Goal: Information Seeking & Learning: Find specific fact

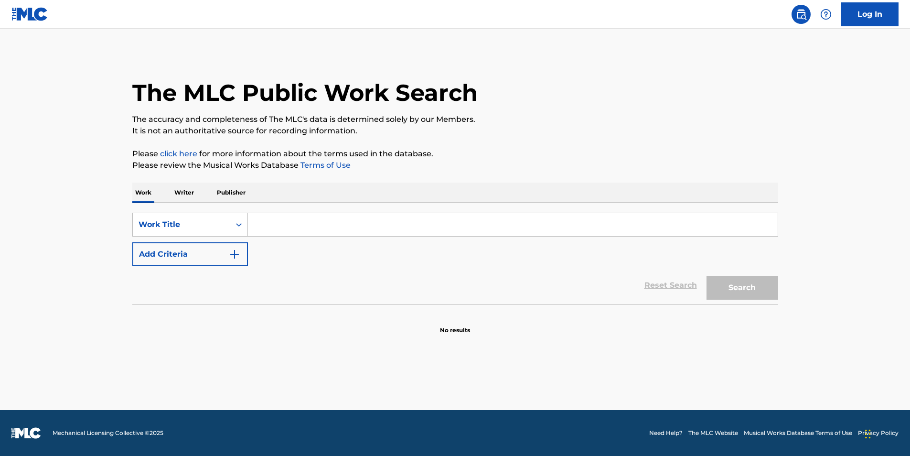
click at [280, 229] on input "Search Form" at bounding box center [513, 224] width 530 height 23
paste input "pass the courviersier"
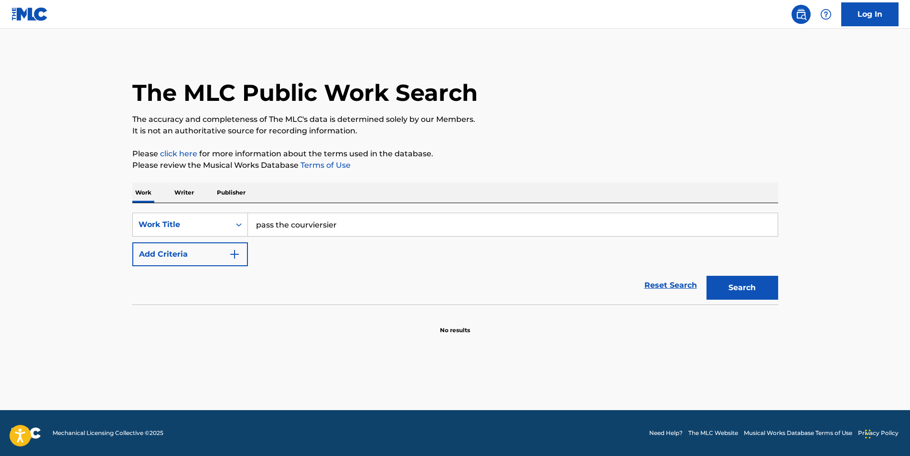
click at [756, 279] on button "Search" at bounding box center [743, 288] width 72 height 24
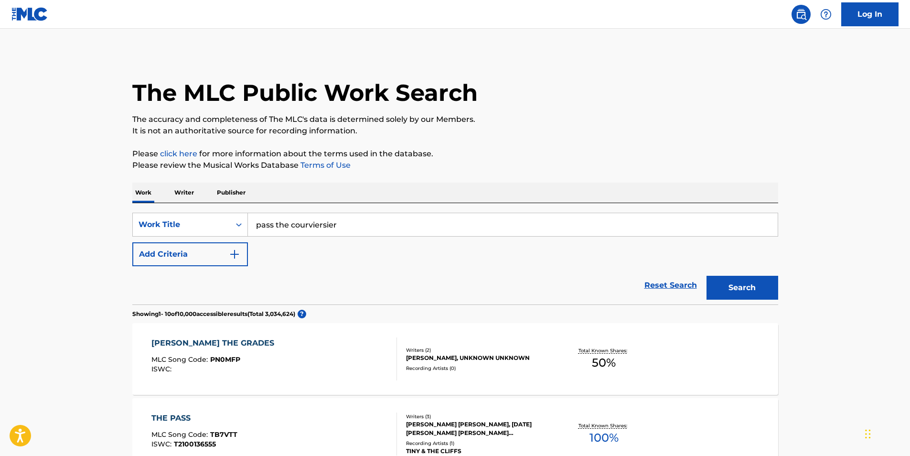
click at [317, 225] on input "pass the courviersier" at bounding box center [513, 224] width 530 height 23
click at [707, 276] on button "Search" at bounding box center [743, 288] width 72 height 24
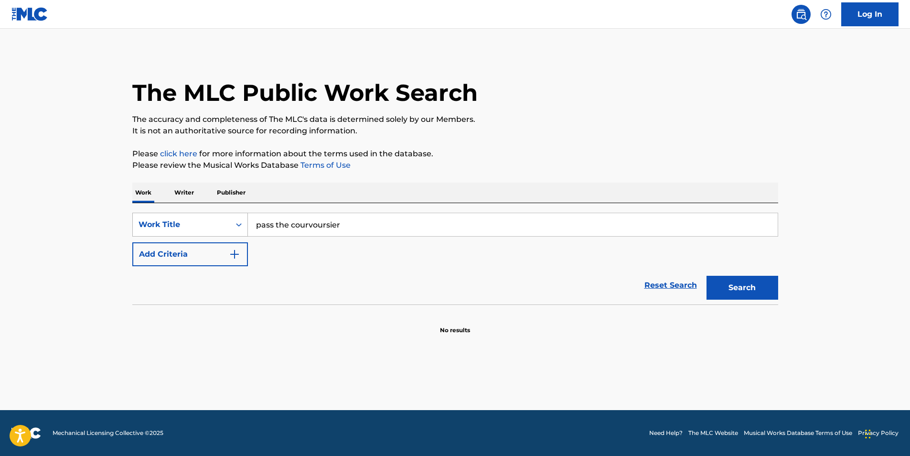
drag, startPoint x: 355, startPoint y: 226, endPoint x: 193, endPoint y: 221, distance: 161.1
click at [193, 221] on div "SearchWithCriteriaf41d1613-e6e4-48be-9faa-08afcf635868 Work Title pass the cour…" at bounding box center [455, 225] width 646 height 24
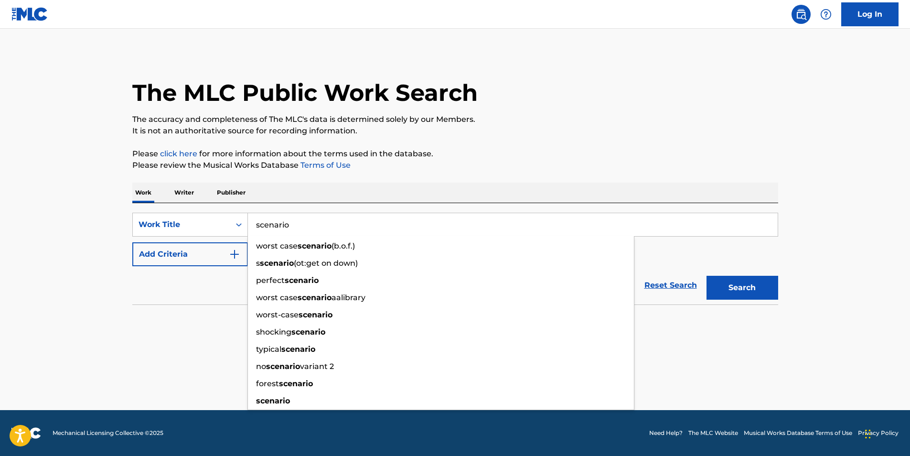
type input "scenario"
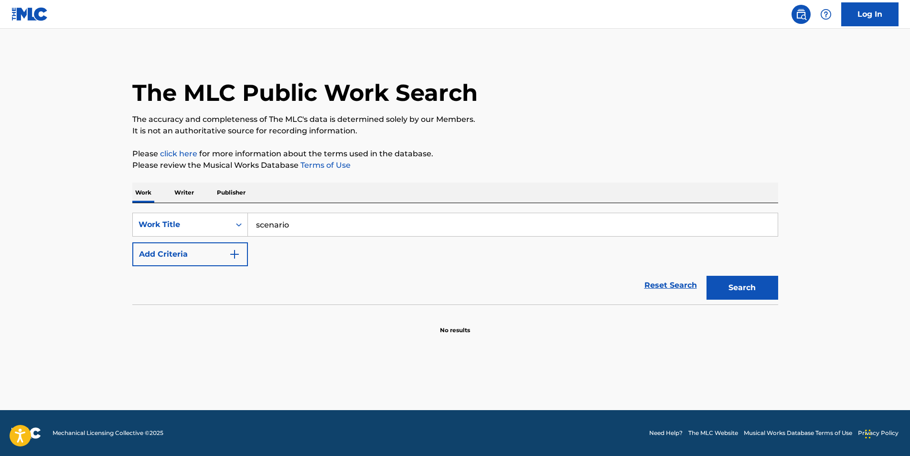
click at [209, 260] on button "Add Criteria" at bounding box center [190, 254] width 116 height 24
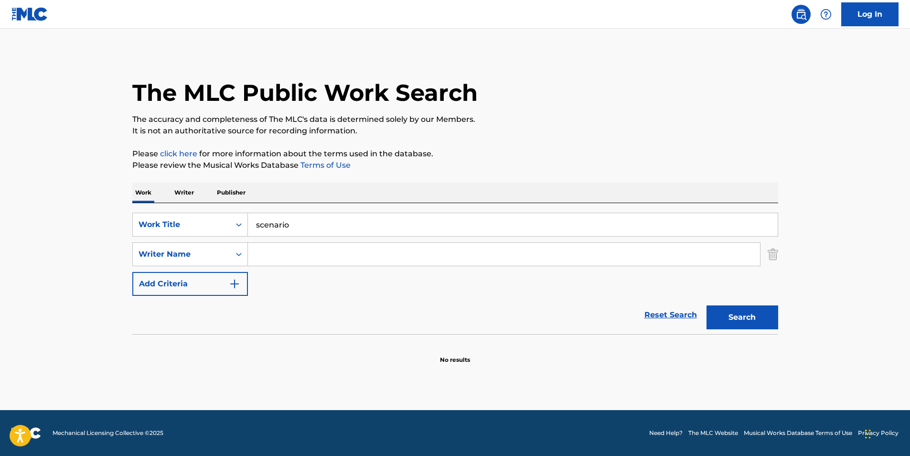
click at [274, 251] on input "Search Form" at bounding box center [504, 254] width 512 height 23
type input "i"
click at [226, 219] on div "Work Title" at bounding box center [181, 224] width 97 height 18
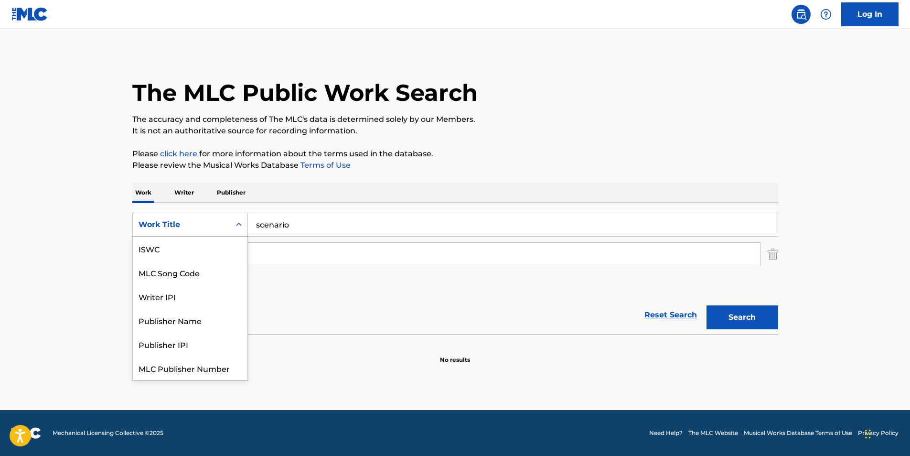
scroll to position [24, 0]
click at [207, 268] on div "Writer IPI" at bounding box center [190, 272] width 115 height 24
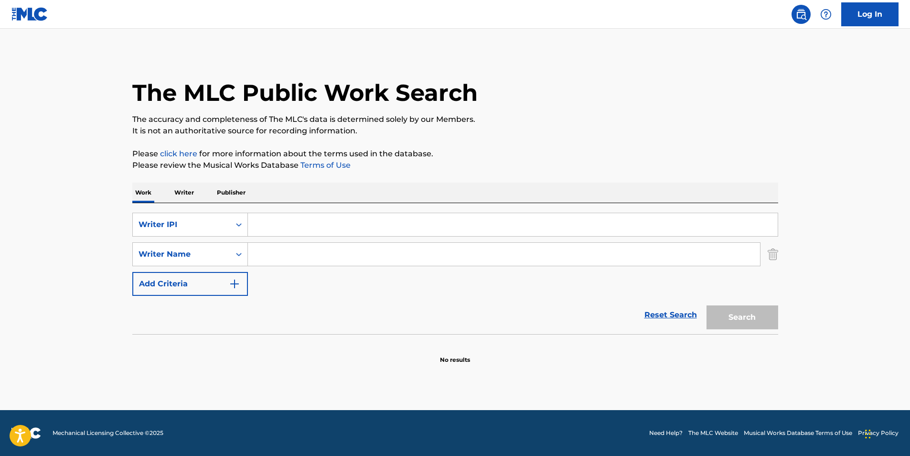
drag, startPoint x: 236, startPoint y: 241, endPoint x: 262, endPoint y: 224, distance: 30.6
click at [262, 224] on input "Search Form" at bounding box center [513, 224] width 530 height 23
paste input "00178205856"
type input "00178205856"
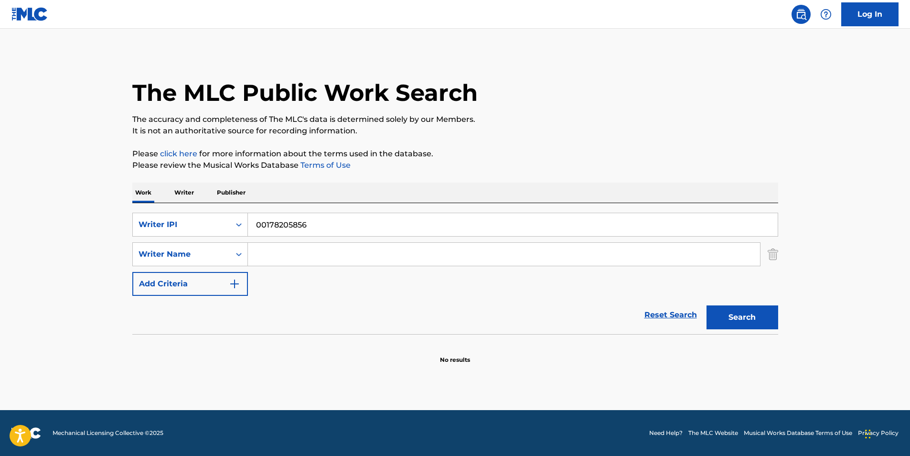
click at [707, 305] on button "Search" at bounding box center [743, 317] width 72 height 24
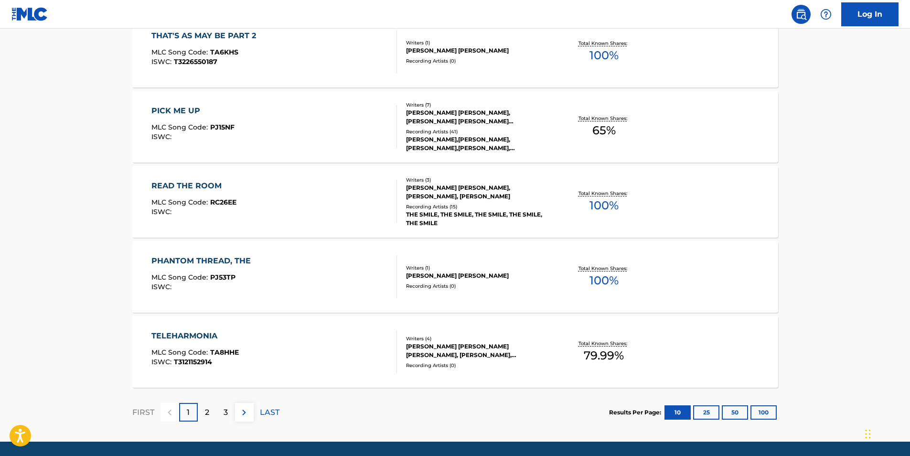
scroll to position [743, 0]
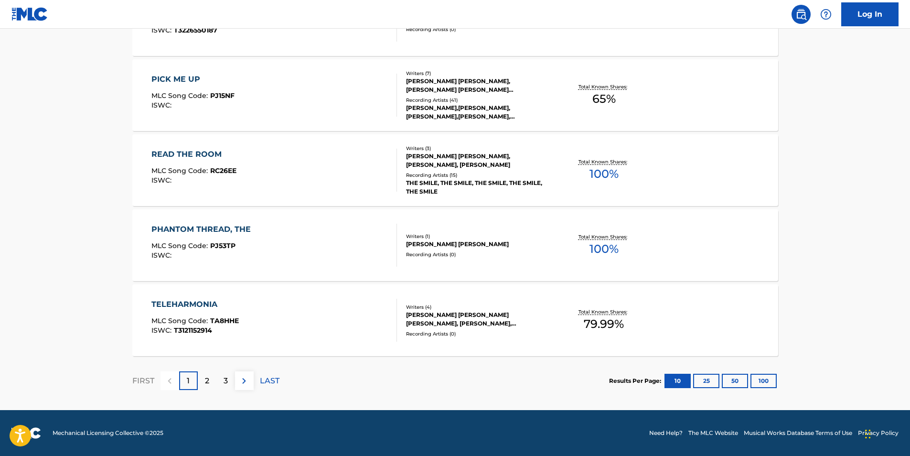
click at [271, 258] on div "PHANTOM THREAD, THE MLC Song Code : PJ53TP ISWC :" at bounding box center [274, 245] width 246 height 43
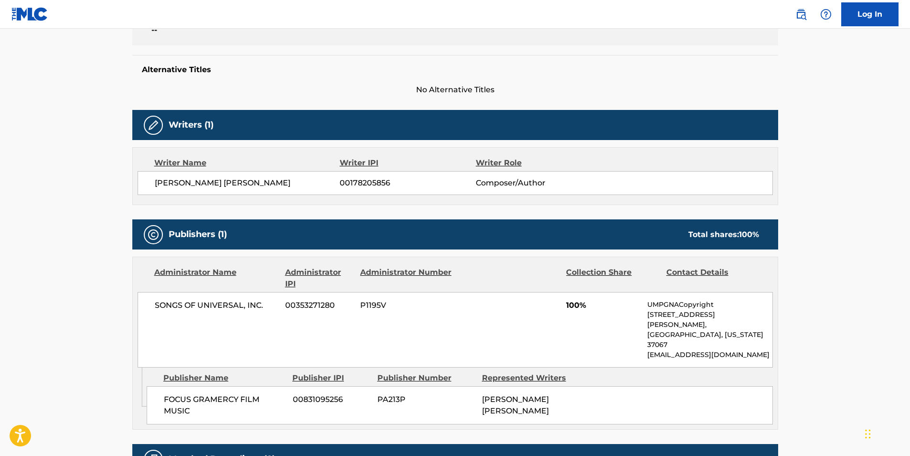
scroll to position [287, 0]
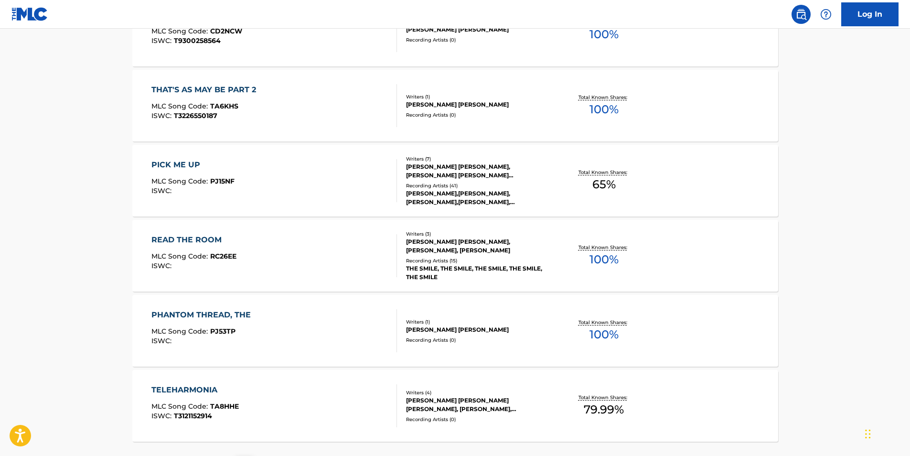
scroll to position [743, 0]
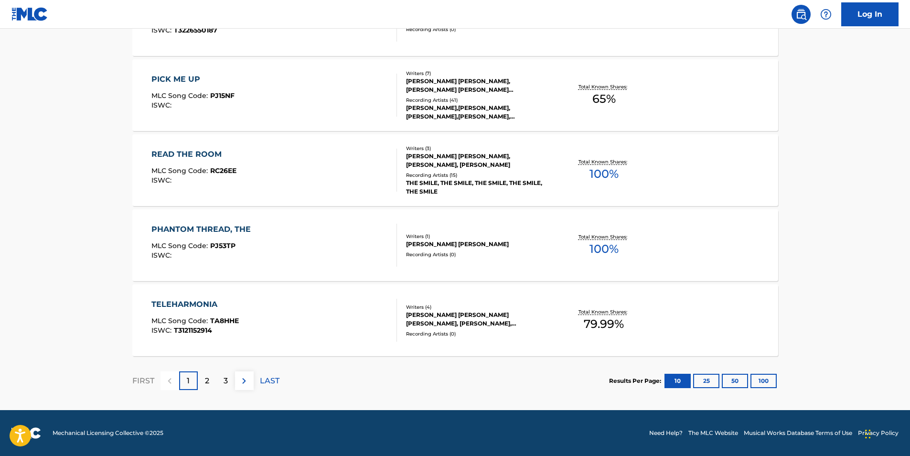
click at [212, 376] on div "2" at bounding box center [207, 380] width 19 height 19
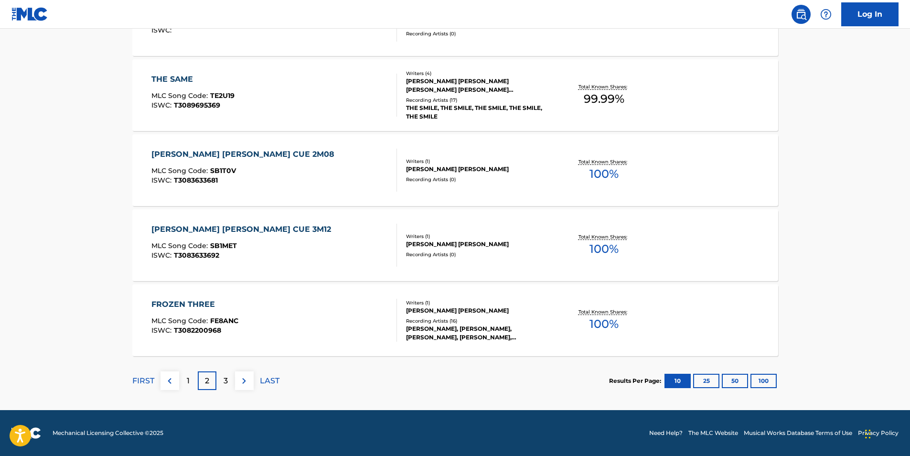
click at [247, 384] on img at bounding box center [243, 380] width 11 height 11
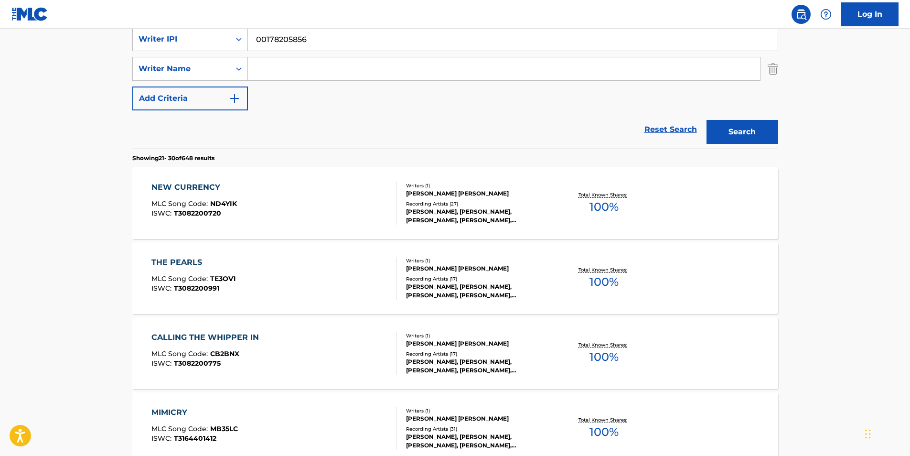
scroll to position [191, 0]
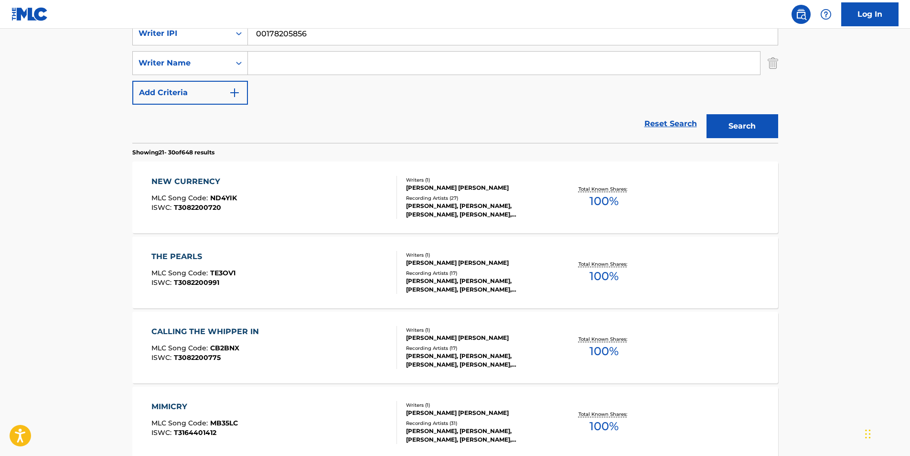
click at [324, 272] on div "THE PEARLS MLC Song Code : TE3OV1 ISWC : T3082200991" at bounding box center [274, 272] width 246 height 43
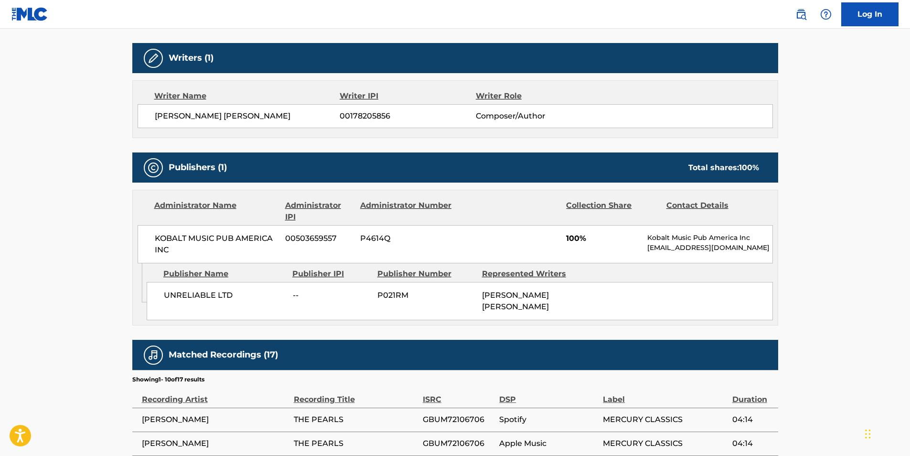
scroll to position [293, 0]
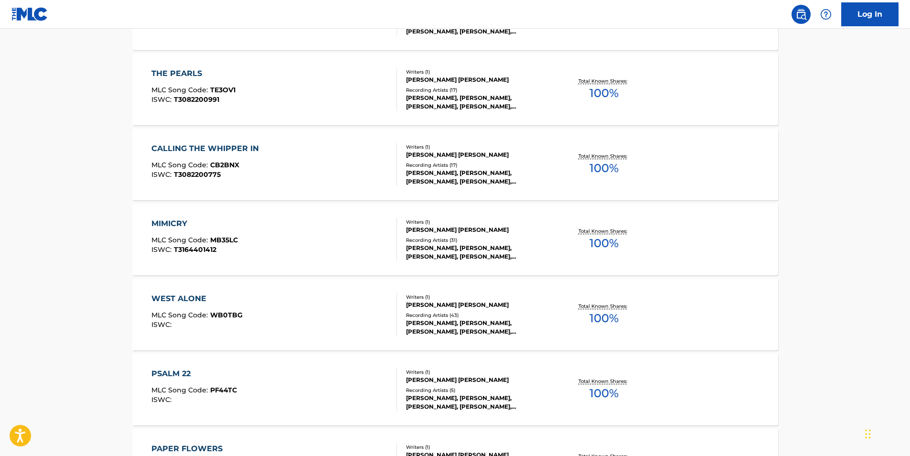
scroll to position [430, 0]
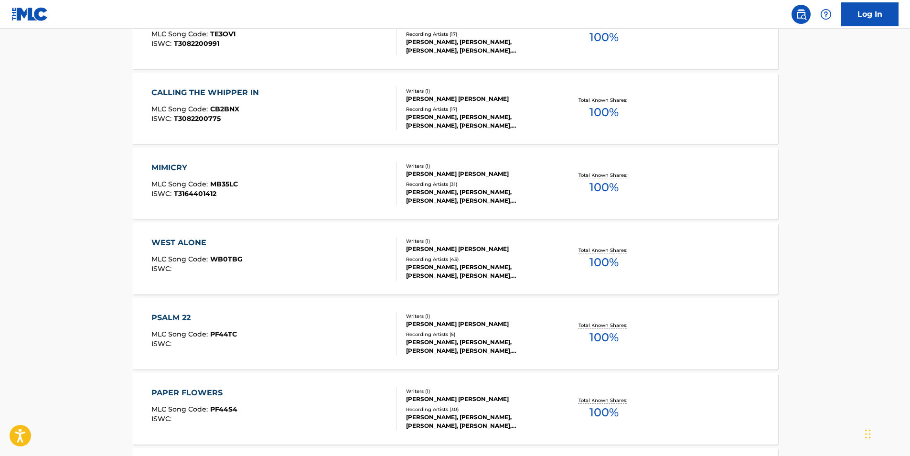
click at [246, 183] on div "MIMICRY MLC Song Code : MB35LC ISWC : T3164401412" at bounding box center [274, 183] width 246 height 43
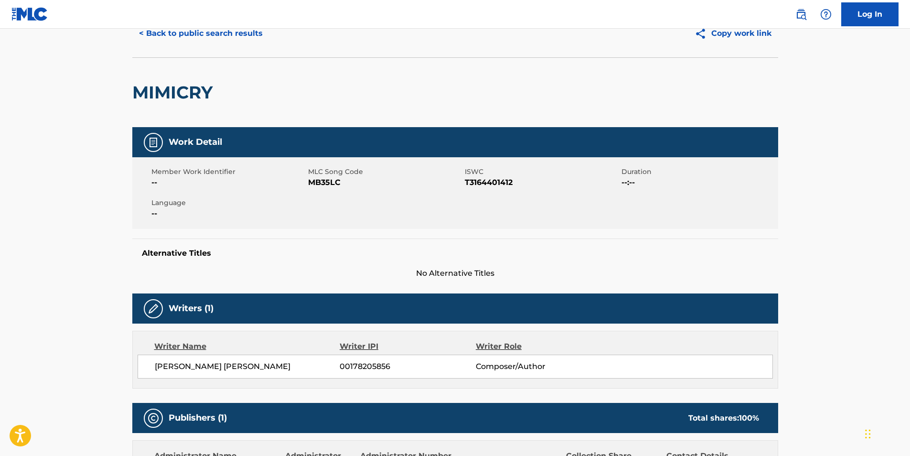
scroll to position [96, 0]
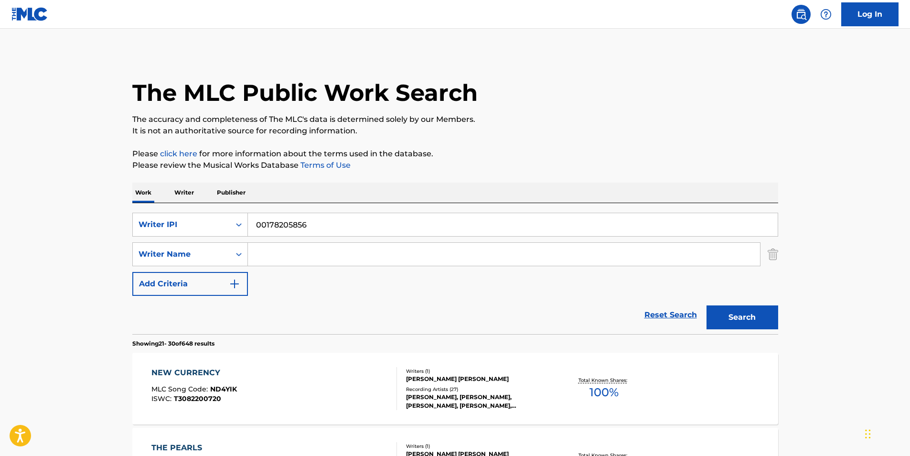
click at [197, 191] on div "Work Writer Publisher" at bounding box center [455, 193] width 646 height 20
click at [192, 198] on p "Writer" at bounding box center [184, 193] width 25 height 20
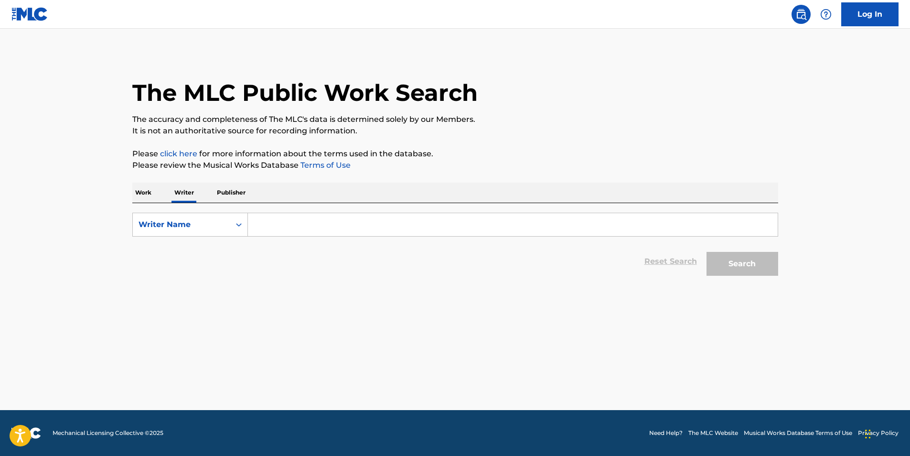
click at [308, 224] on input "Search Form" at bounding box center [513, 224] width 530 height 23
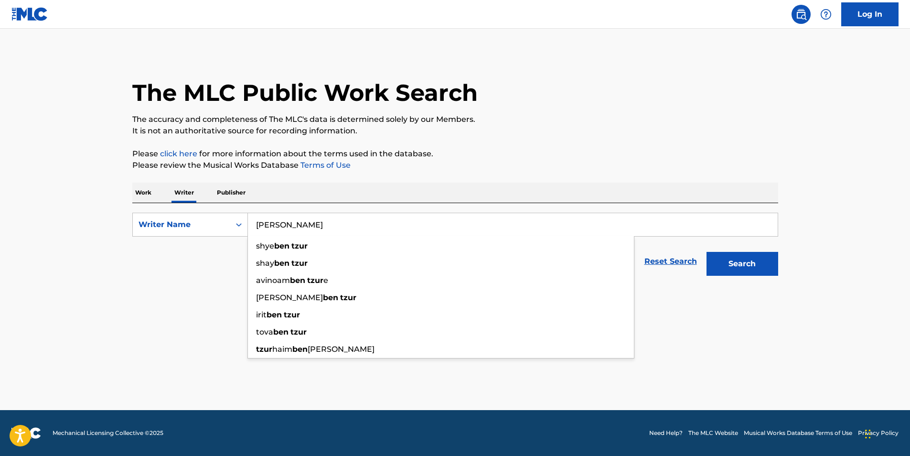
type input "ben tzur"
click at [707, 252] on button "Search" at bounding box center [743, 264] width 72 height 24
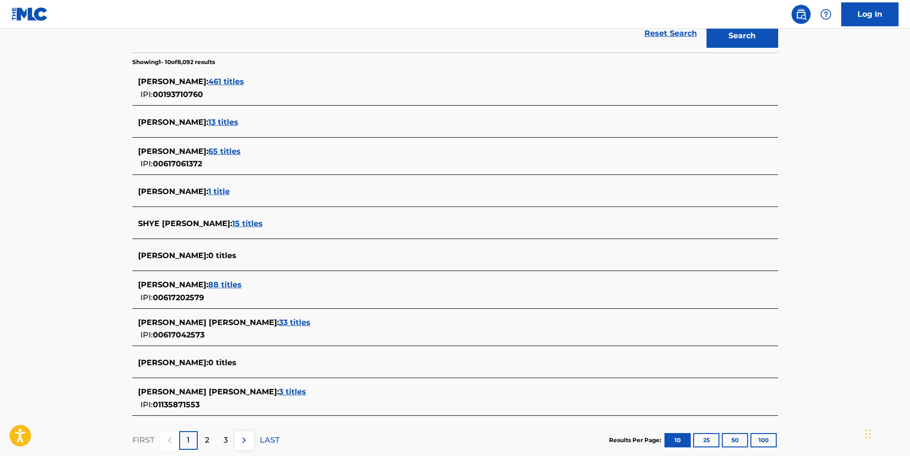
scroll to position [239, 0]
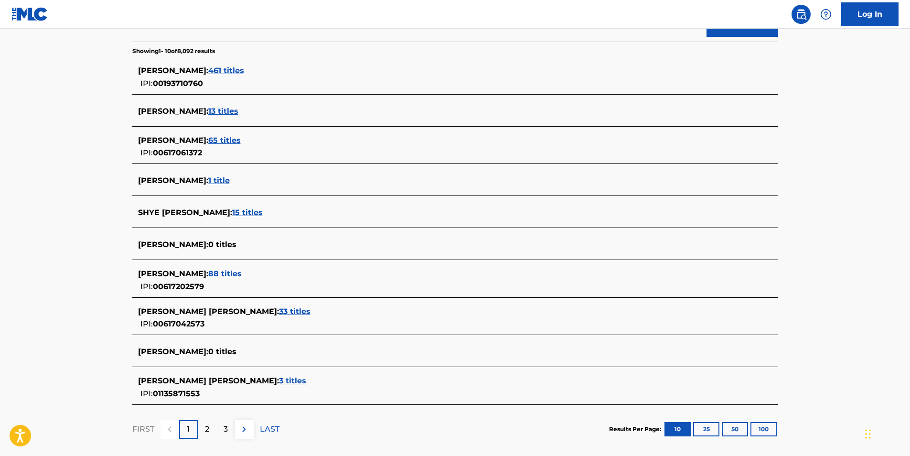
click at [279, 311] on span "33 titles" at bounding box center [295, 311] width 32 height 9
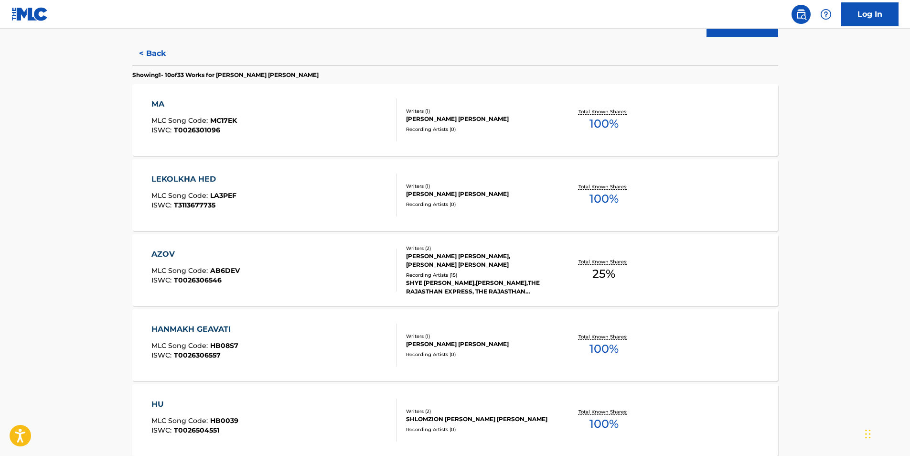
click at [251, 190] on div "LEKOLKHA HED MLC Song Code : LA3PEF ISWC : T3113677735" at bounding box center [274, 194] width 246 height 43
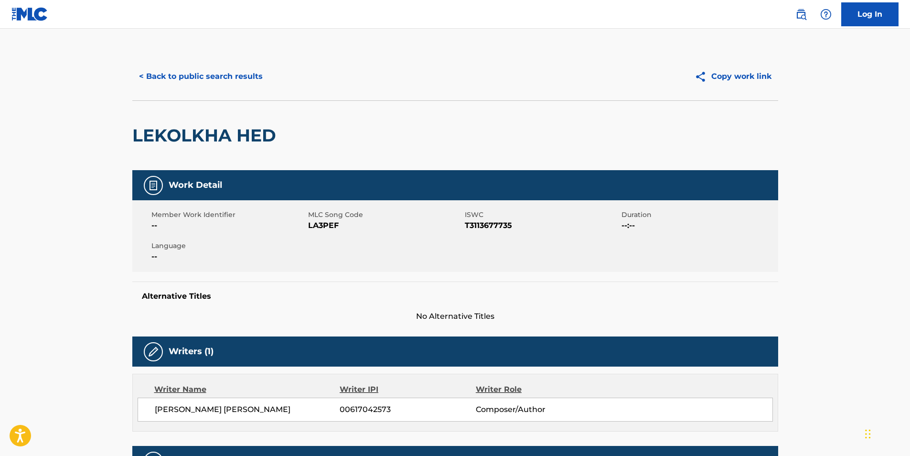
click at [200, 79] on button "< Back to public search results" at bounding box center [200, 76] width 137 height 24
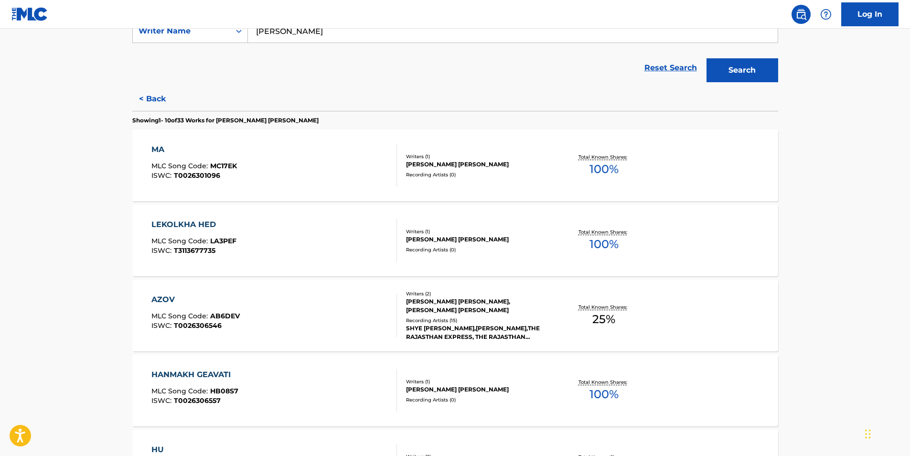
scroll to position [714, 0]
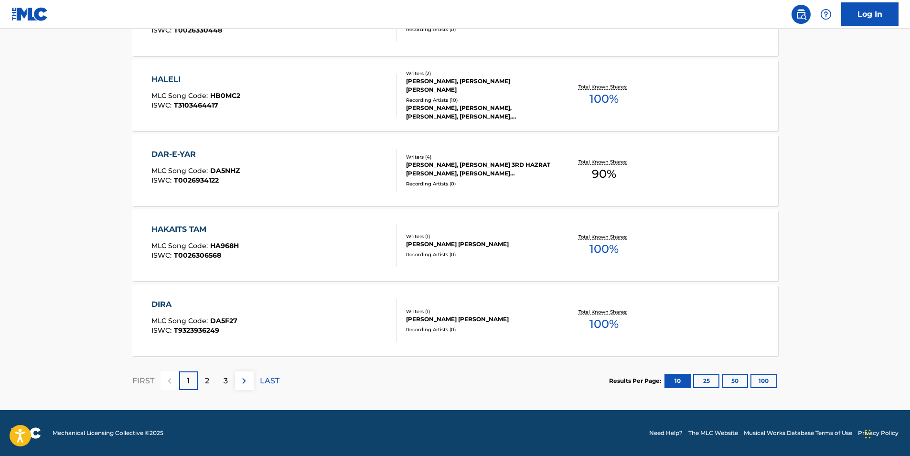
click at [289, 314] on div "DIRA MLC Song Code : DA5F27 ISWC : T9323936249" at bounding box center [274, 320] width 246 height 43
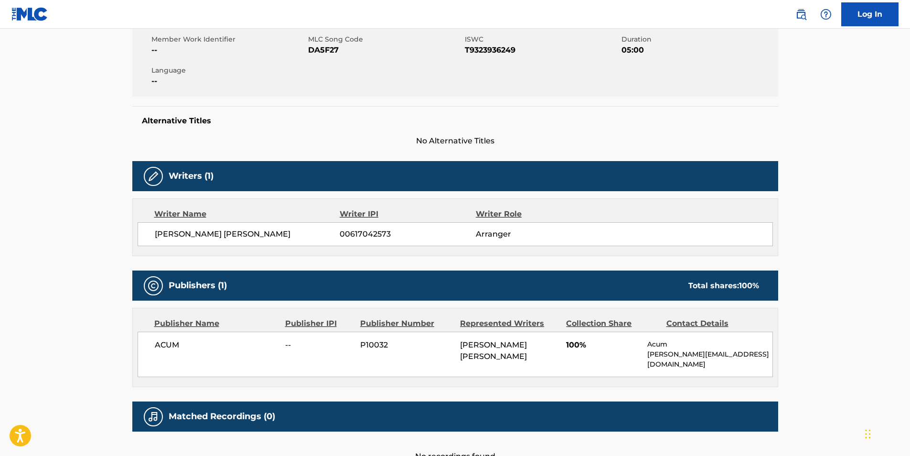
scroll to position [232, 0]
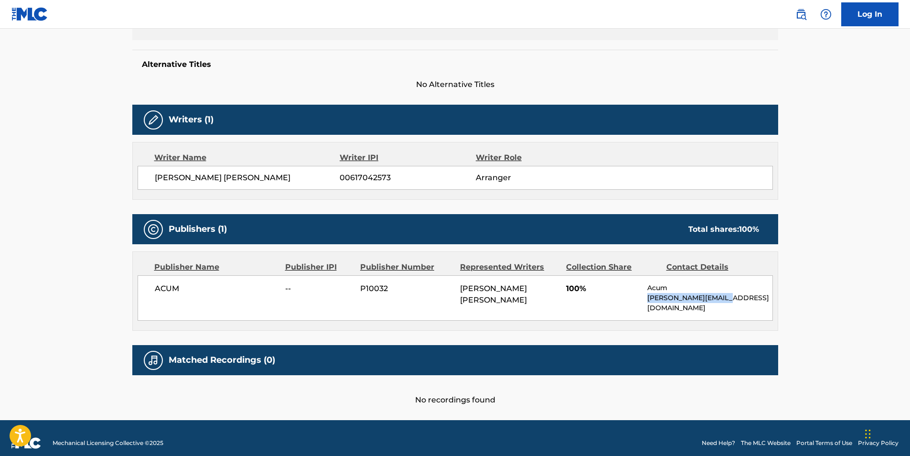
drag, startPoint x: 650, startPoint y: 298, endPoint x: 724, endPoint y: 297, distance: 74.5
click at [724, 297] on p "marylina@acum.org.il" at bounding box center [709, 303] width 125 height 20
drag, startPoint x: 724, startPoint y: 297, endPoint x: 716, endPoint y: 301, distance: 9.2
copy p "marylina@acum.org.il"
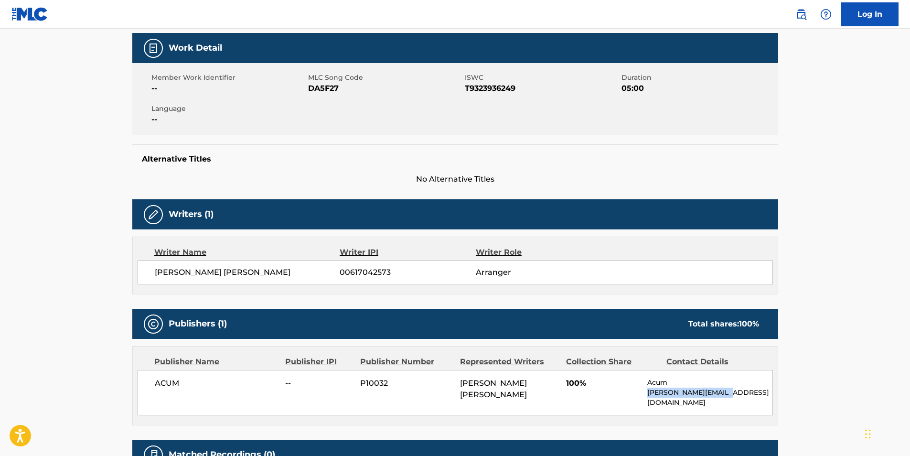
scroll to position [41, 0]
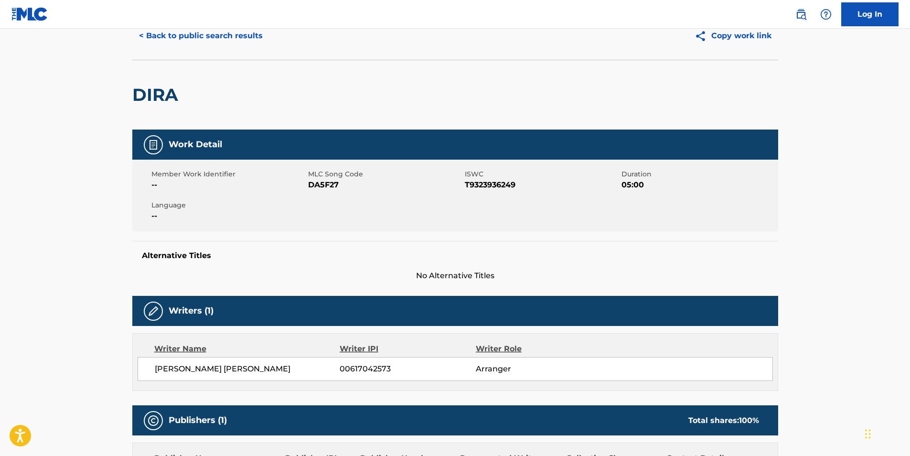
click at [212, 38] on button "< Back to public search results" at bounding box center [200, 36] width 137 height 24
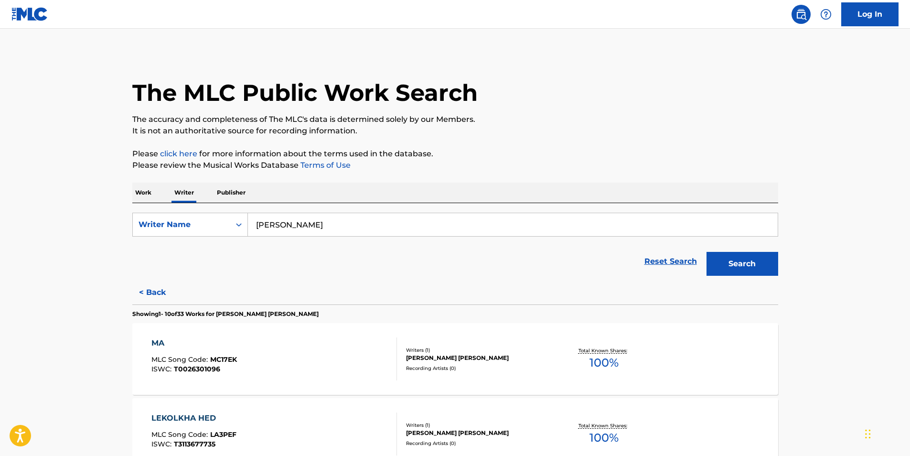
click at [148, 186] on p "Work" at bounding box center [143, 193] width 22 height 20
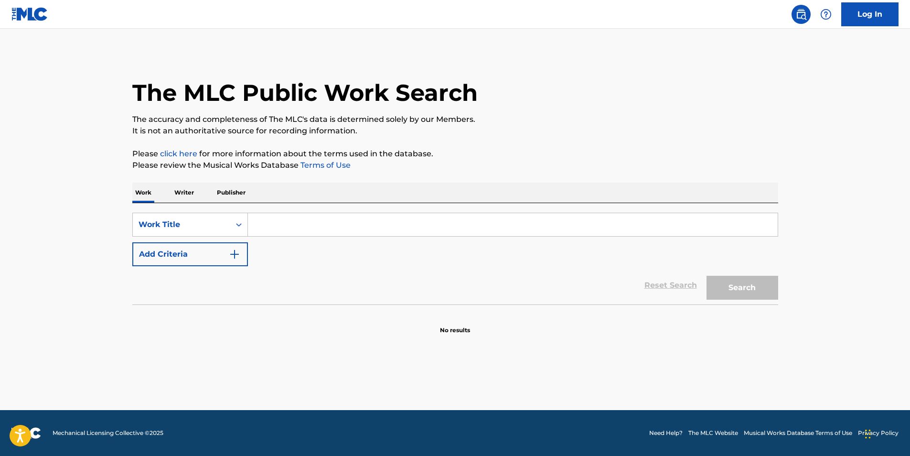
click at [255, 223] on input "Search Form" at bounding box center [513, 224] width 530 height 23
paste input "i want it all"
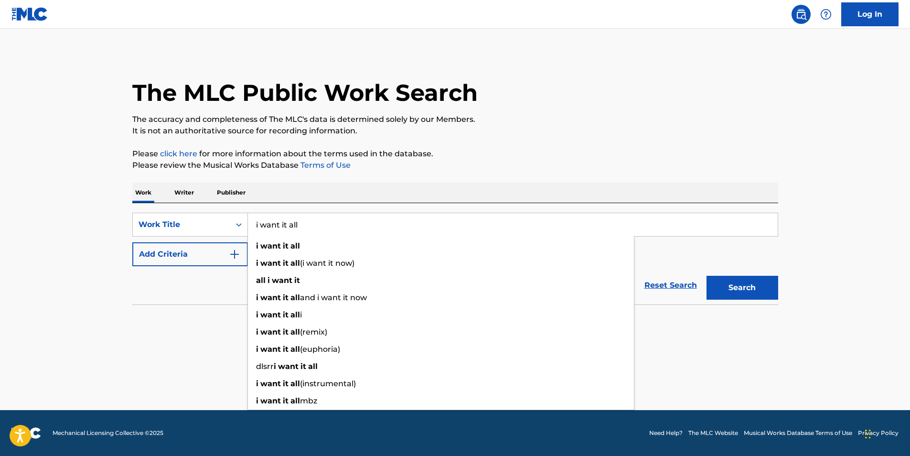
type input "i want it all"
click at [221, 250] on button "Add Criteria" at bounding box center [190, 254] width 116 height 24
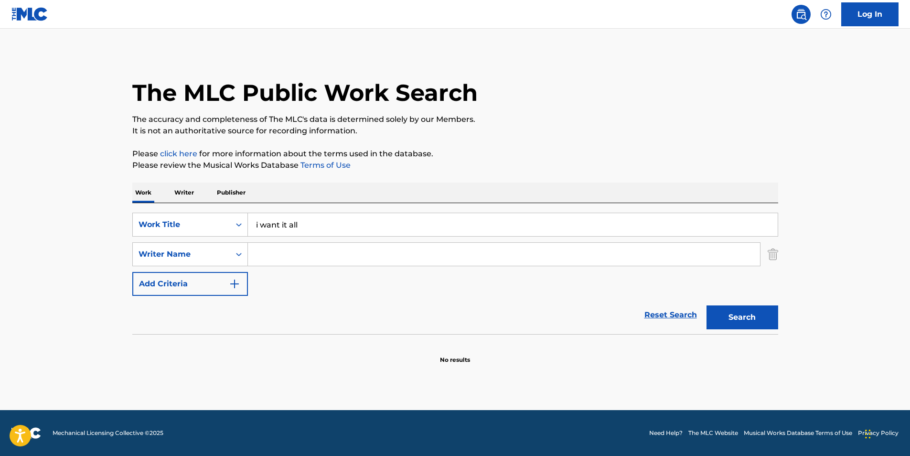
click at [284, 253] on input "Search Form" at bounding box center [504, 254] width 512 height 23
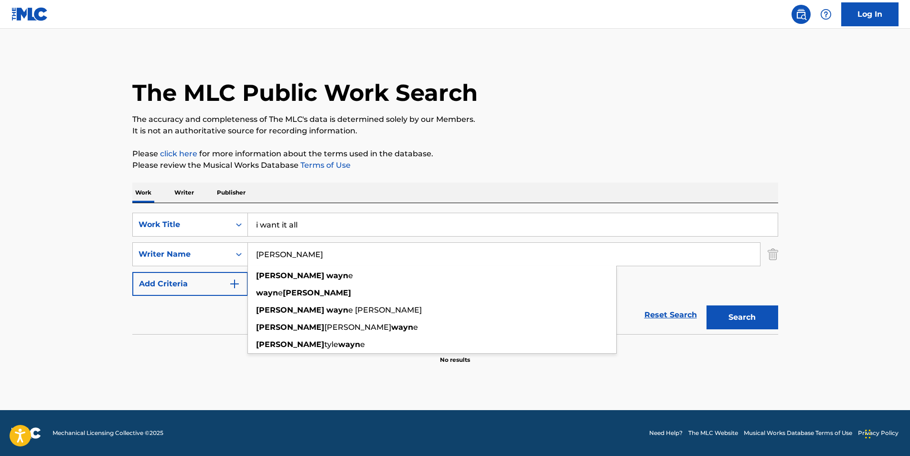
type input "leland wayne"
click at [707, 305] on button "Search" at bounding box center [743, 317] width 72 height 24
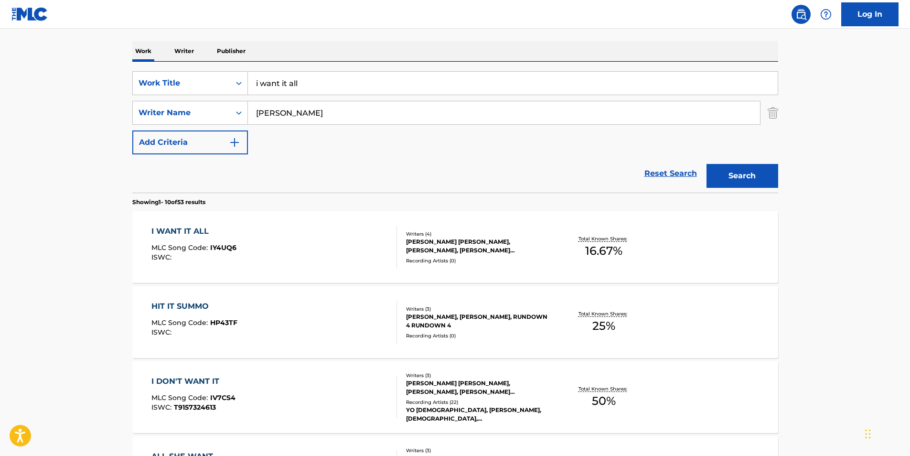
scroll to position [143, 0]
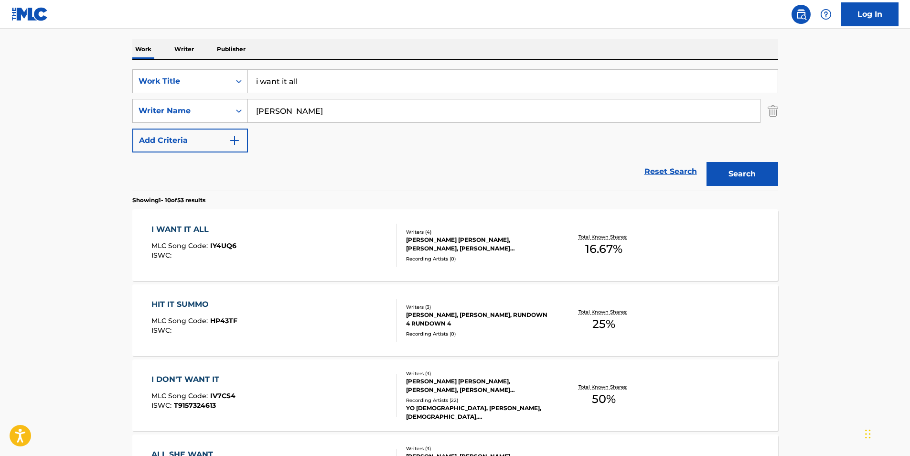
click at [277, 227] on div "I WANT IT ALL MLC Song Code : IY4UQ6 ISWC :" at bounding box center [274, 245] width 246 height 43
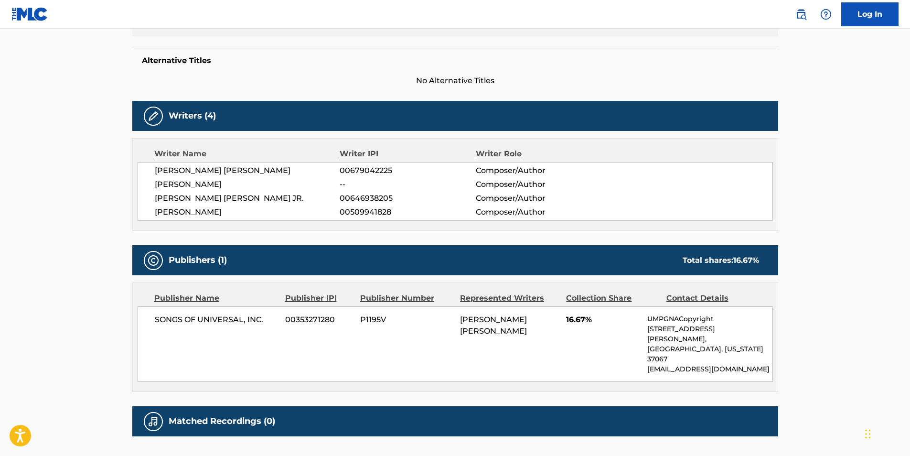
scroll to position [287, 0]
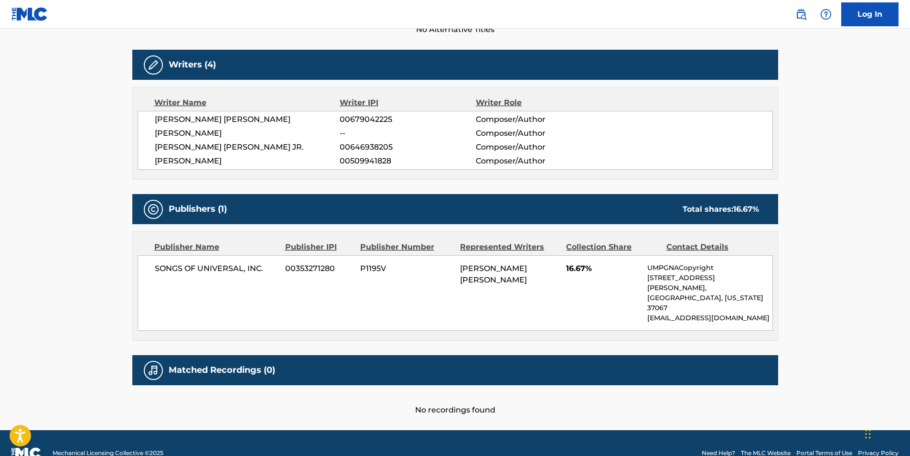
click at [350, 163] on span "00509941828" at bounding box center [408, 160] width 136 height 11
copy span "00509941828"
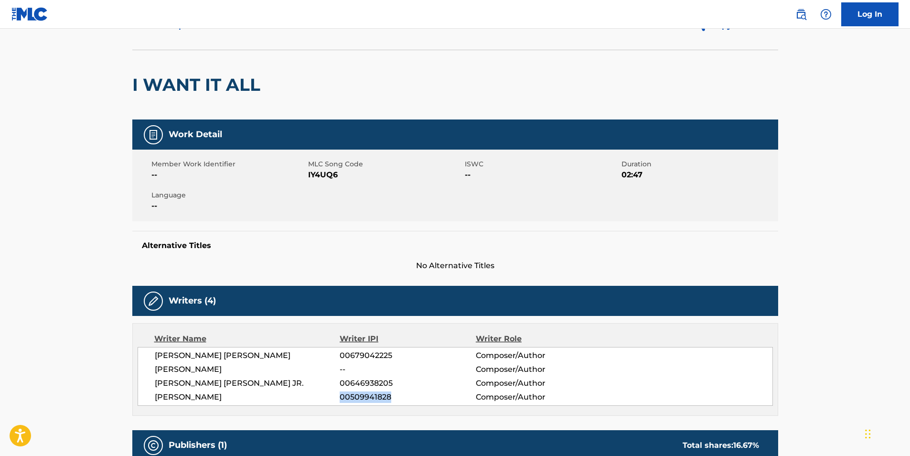
scroll to position [62, 0]
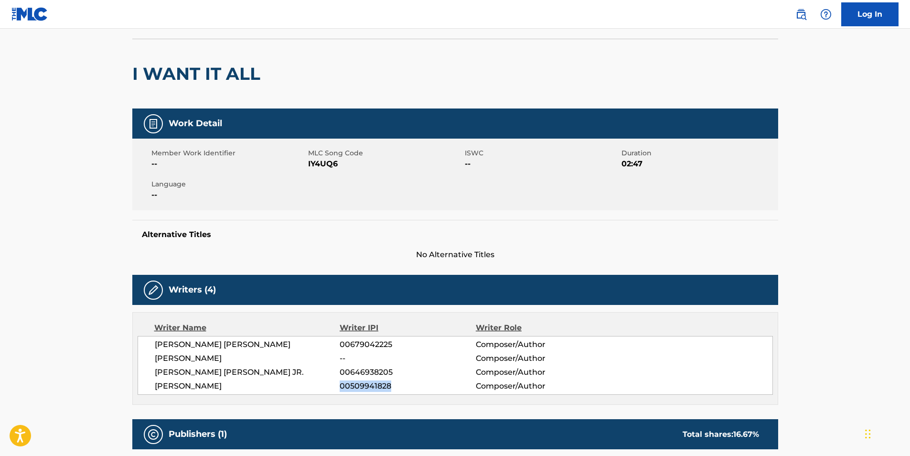
drag, startPoint x: 279, startPoint y: 447, endPoint x: 154, endPoint y: 382, distance: 140.8
click at [154, 382] on div "LELAND TYLER WAYNE 00679042225 Composer/Author JERMAINE MILLER -- Composer/Auth…" at bounding box center [455, 365] width 635 height 59
drag, startPoint x: 154, startPoint y: 382, endPoint x: 161, endPoint y: 379, distance: 7.7
drag, startPoint x: 161, startPoint y: 379, endPoint x: 161, endPoint y: 385, distance: 5.8
click at [161, 385] on span "BOBBY BERNARD TURNER JR." at bounding box center [247, 385] width 185 height 11
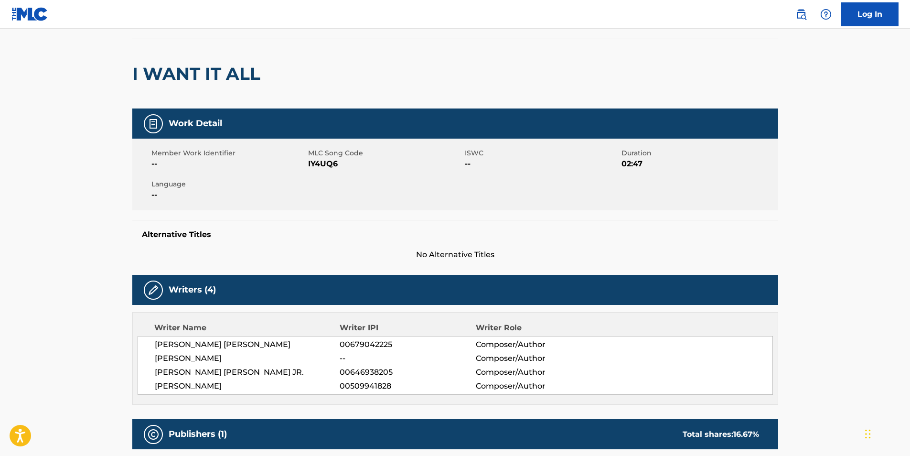
drag, startPoint x: 154, startPoint y: 388, endPoint x: 277, endPoint y: 386, distance: 122.8
click at [277, 386] on div "LELAND TYLER WAYNE 00679042225 Composer/Author JERMAINE MILLER -- Composer/Auth…" at bounding box center [455, 365] width 635 height 59
drag, startPoint x: 277, startPoint y: 386, endPoint x: 261, endPoint y: 383, distance: 16.0
copy span "BOBBY BERNARD TURNER JR."
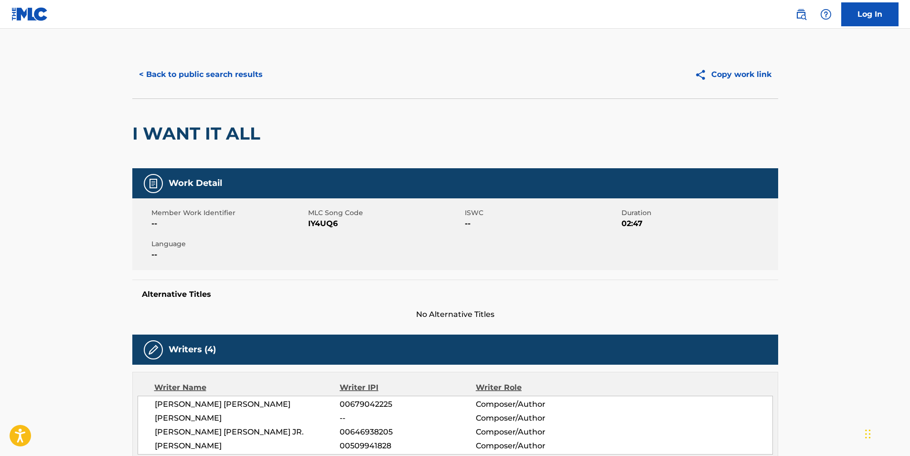
scroll to position [0, 0]
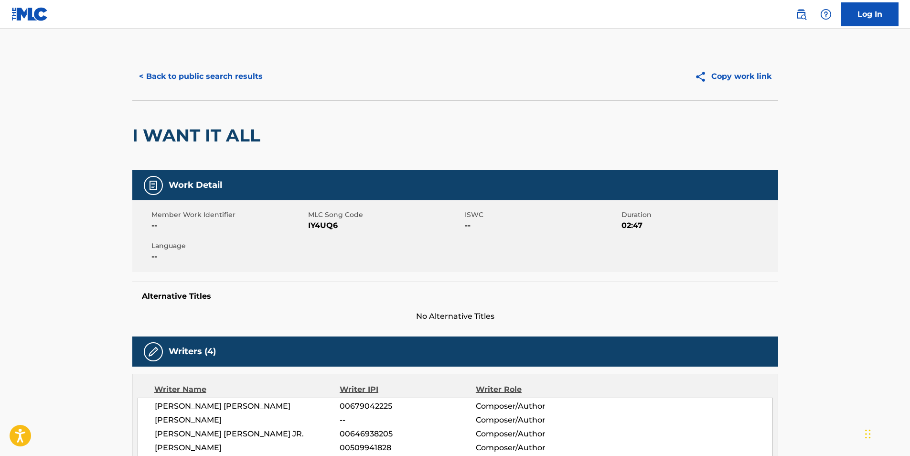
click at [211, 80] on button "< Back to public search results" at bounding box center [200, 76] width 137 height 24
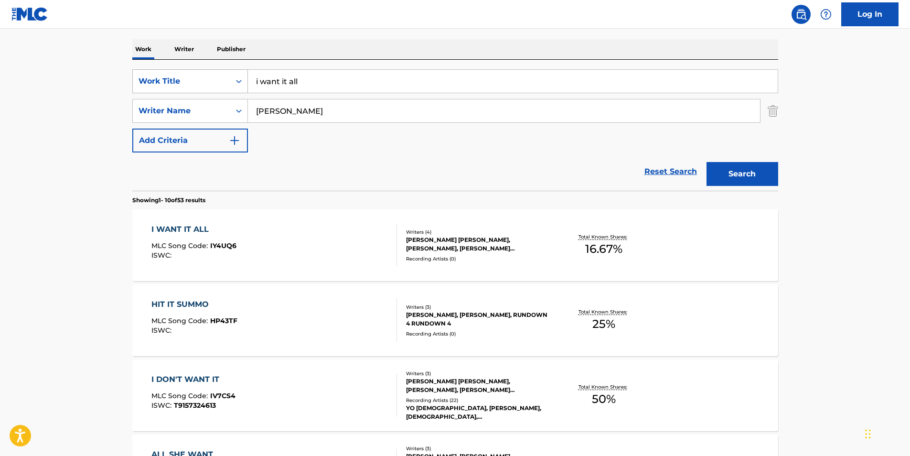
click at [215, 77] on div "Work Title" at bounding box center [182, 80] width 86 height 11
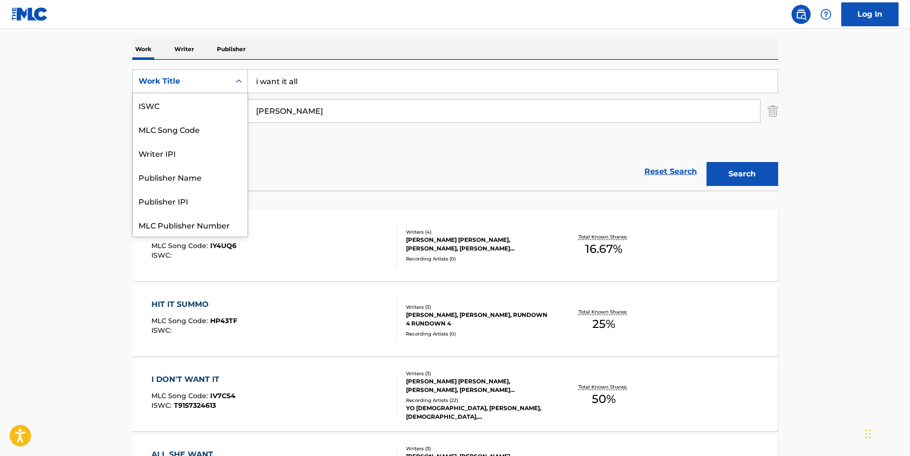
scroll to position [24, 0]
click at [196, 53] on p "Writer" at bounding box center [184, 49] width 25 height 20
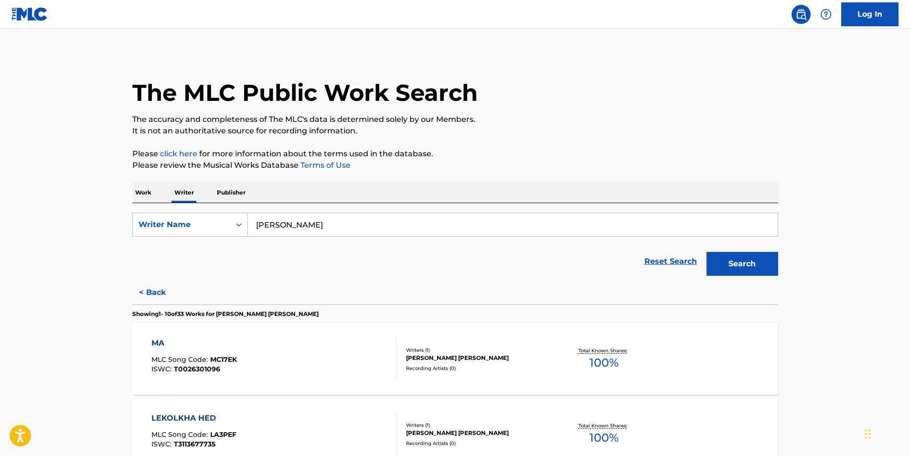
click at [293, 217] on input "ben tzur" at bounding box center [513, 224] width 530 height 23
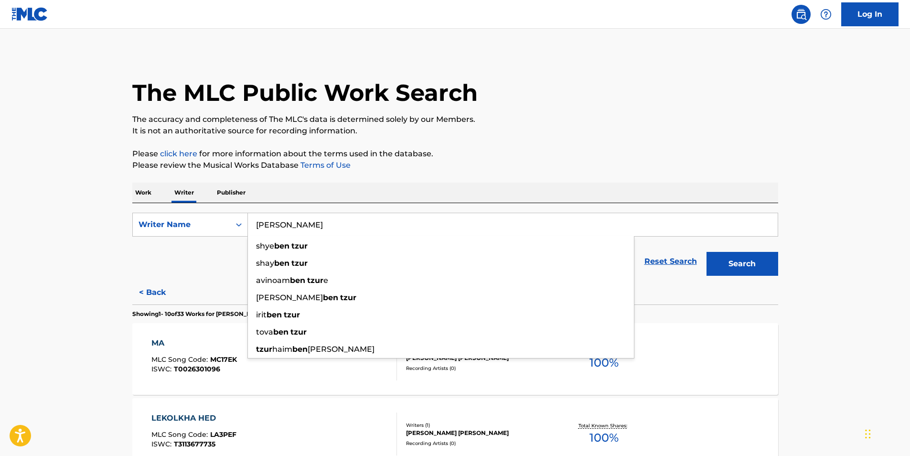
click at [293, 217] on input "ben tzur" at bounding box center [513, 224] width 530 height 23
paste input "BOBBY BERNARD TURNER JR."
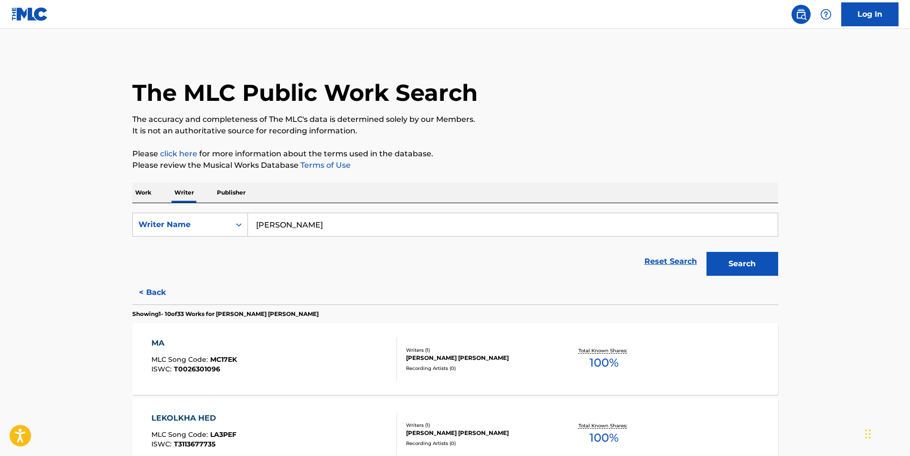
type input "BOBBY BERNARD TURNER JR."
click at [744, 254] on button "Search" at bounding box center [743, 264] width 72 height 24
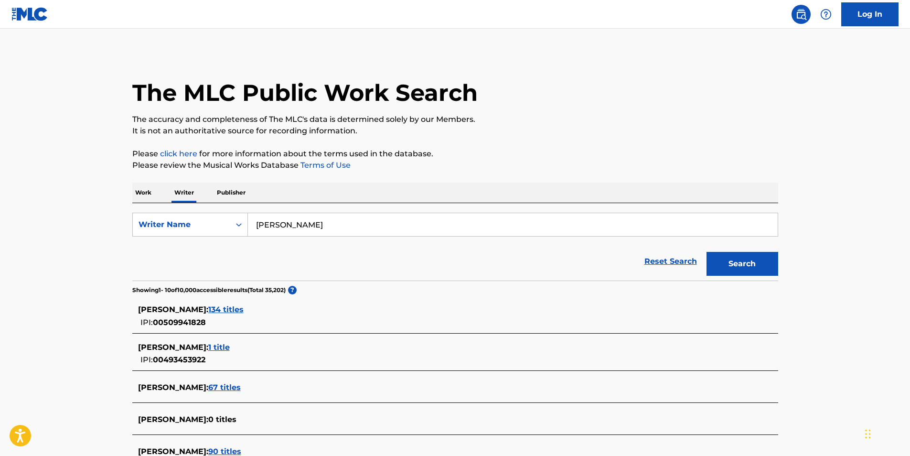
click at [244, 308] on span "134 titles" at bounding box center [225, 309] width 35 height 9
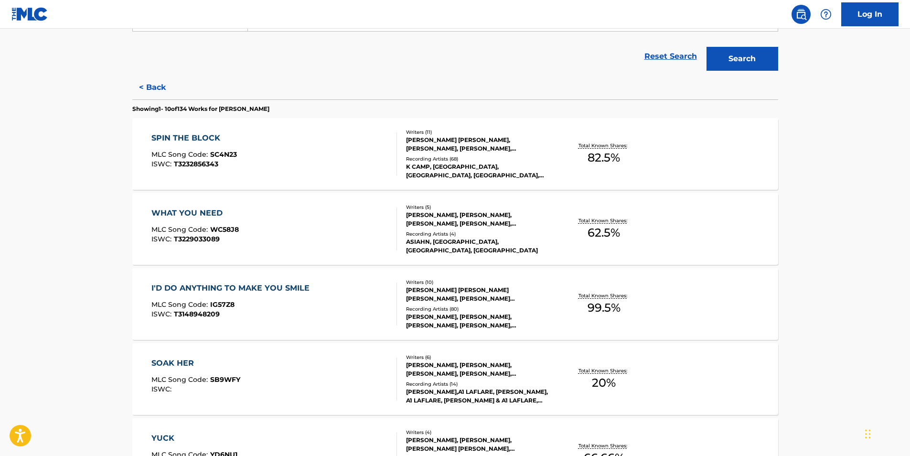
scroll to position [239, 0]
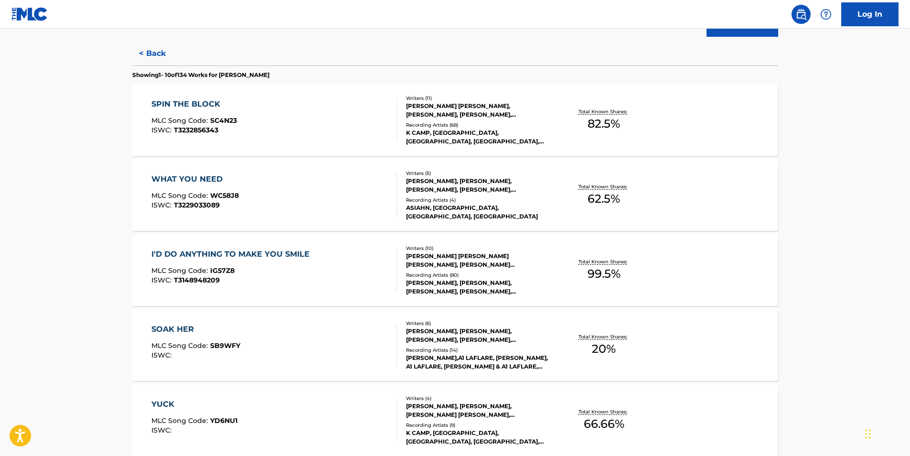
click at [288, 250] on div "I'D DO ANYTHING TO MAKE YOU SMILE" at bounding box center [232, 253] width 163 height 11
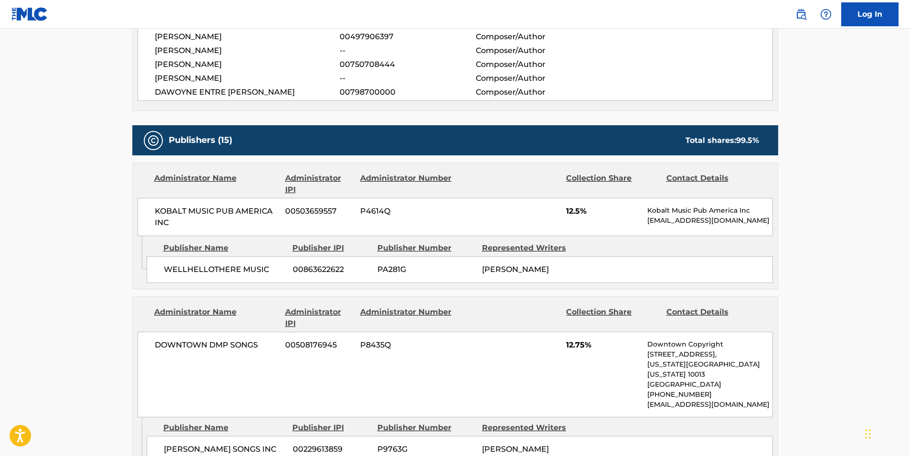
scroll to position [621, 0]
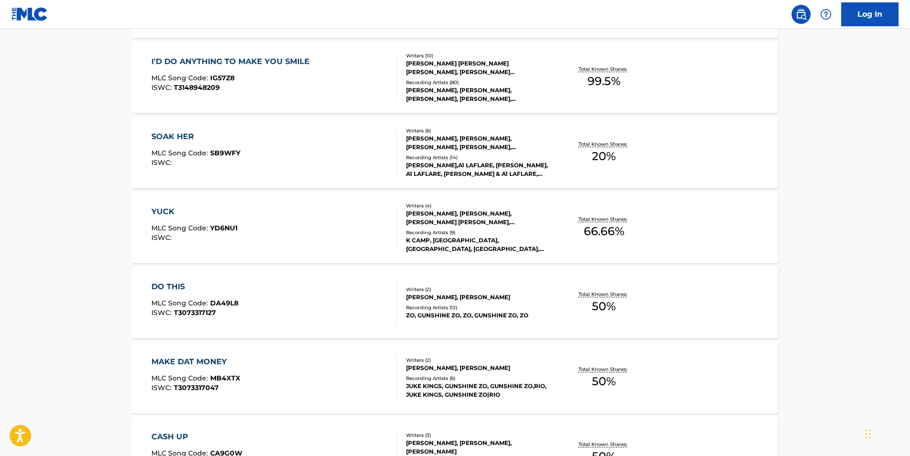
scroll to position [427, 0]
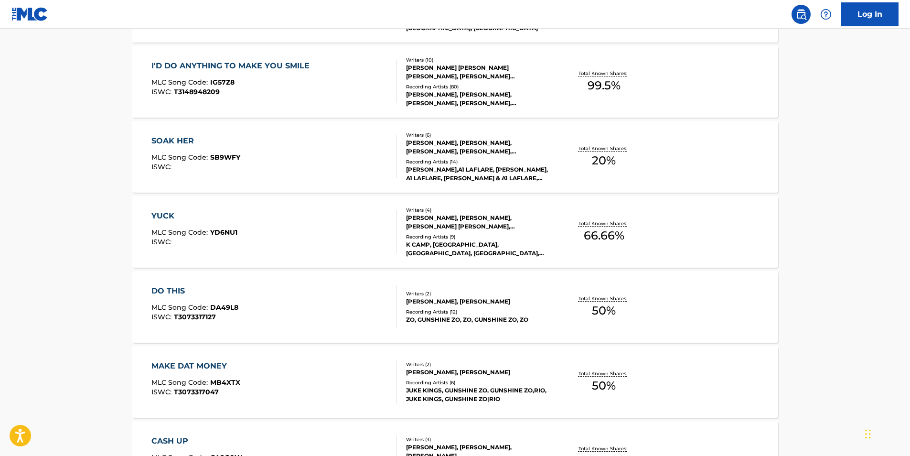
click at [307, 234] on div "YUCK MLC Song Code : YD6NU1 ISWC :" at bounding box center [274, 231] width 246 height 43
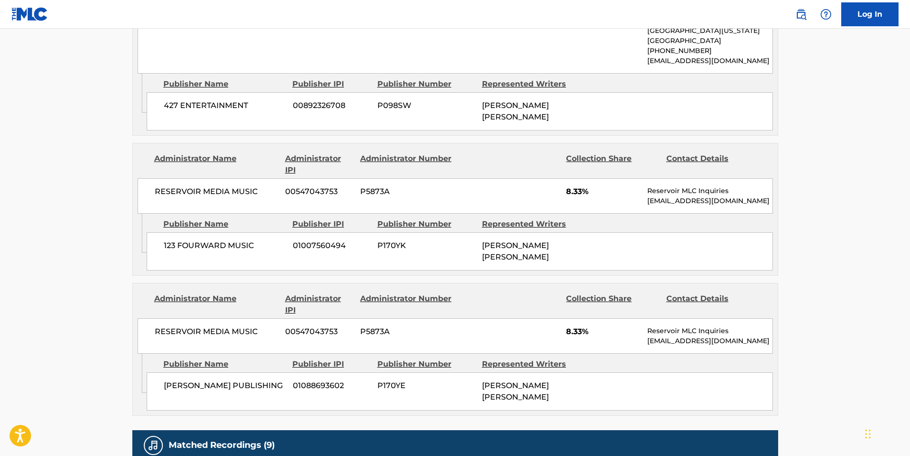
scroll to position [621, 0]
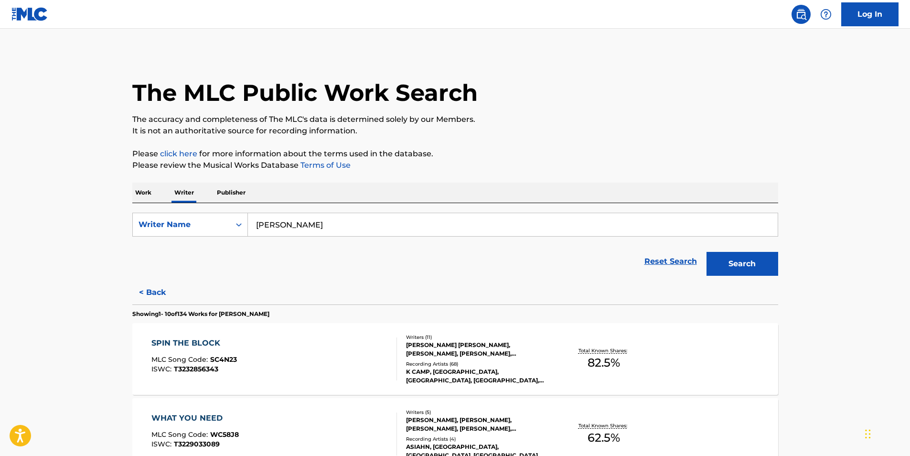
click at [355, 350] on div "SPIN THE BLOCK MLC Song Code : SC4N23 ISWC : T3232856343" at bounding box center [274, 358] width 246 height 43
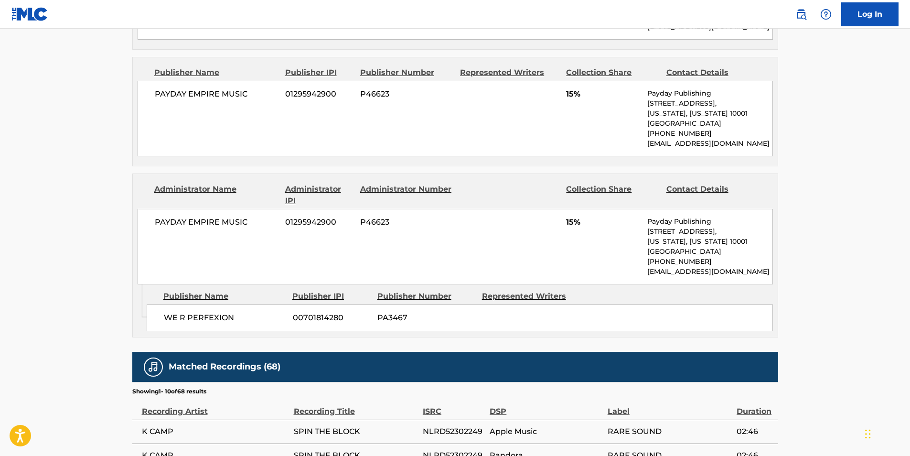
scroll to position [1338, 0]
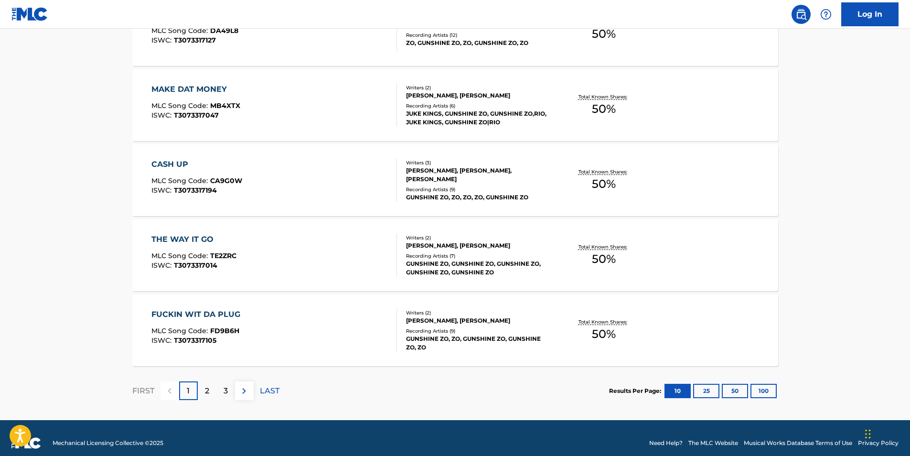
scroll to position [714, 0]
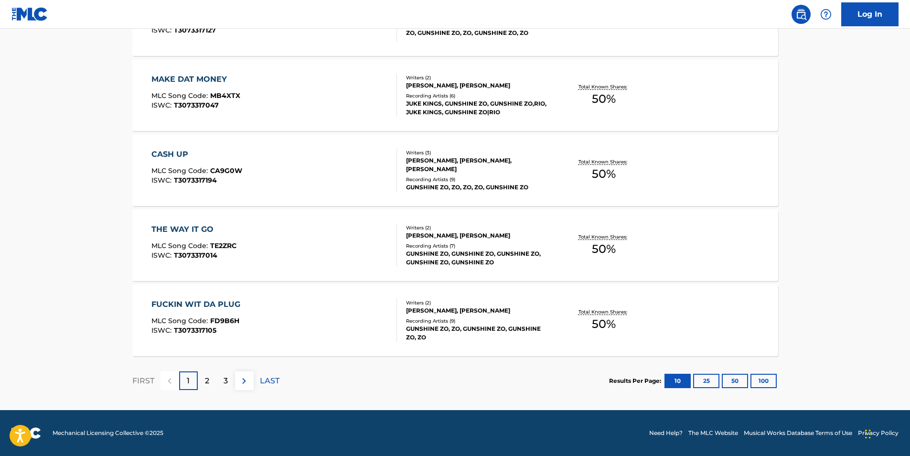
click at [211, 380] on div "2" at bounding box center [207, 380] width 19 height 19
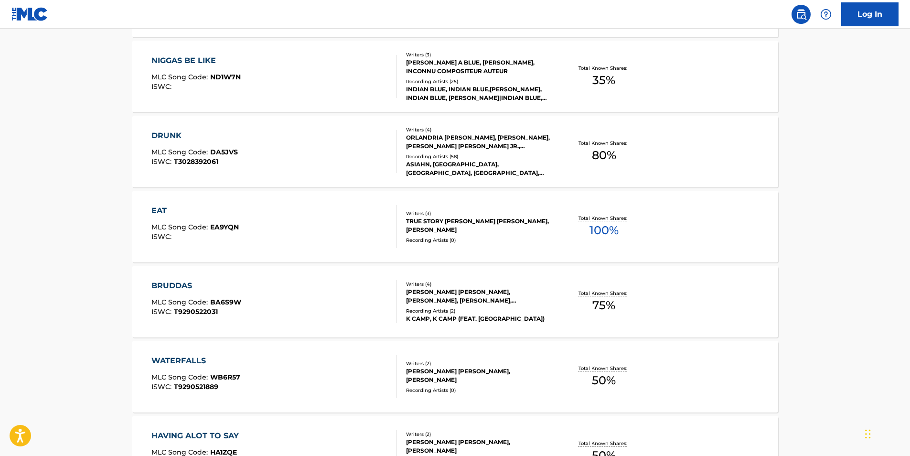
scroll to position [621, 0]
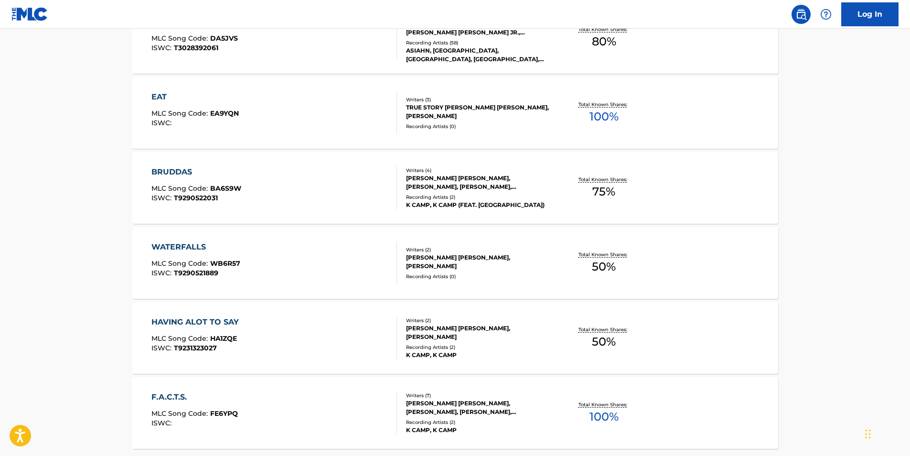
click at [338, 113] on div "EAT MLC Song Code : EA9YQN ISWC :" at bounding box center [274, 112] width 246 height 43
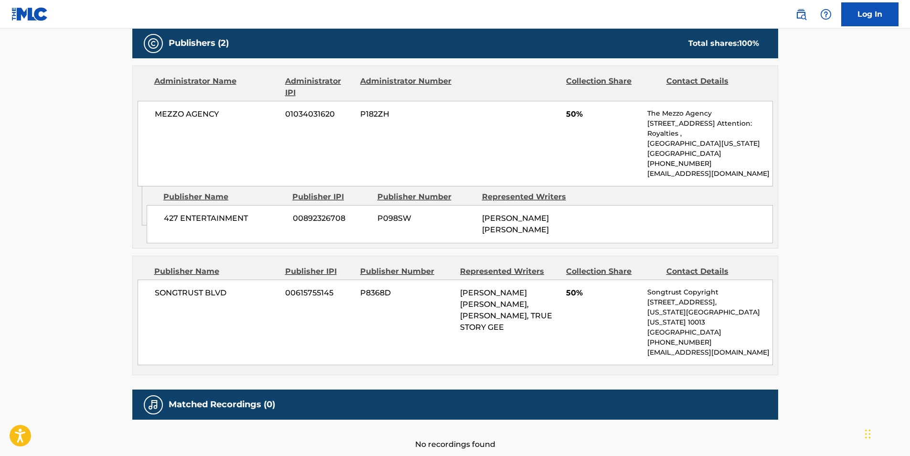
scroll to position [478, 0]
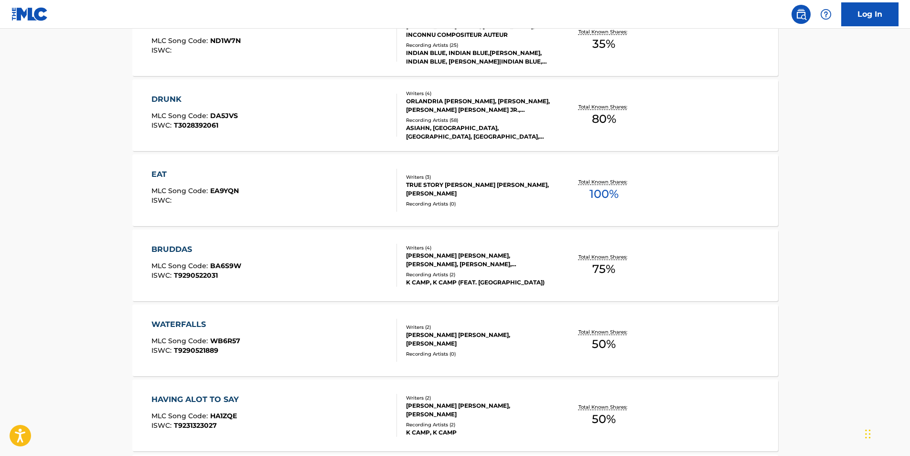
scroll to position [573, 0]
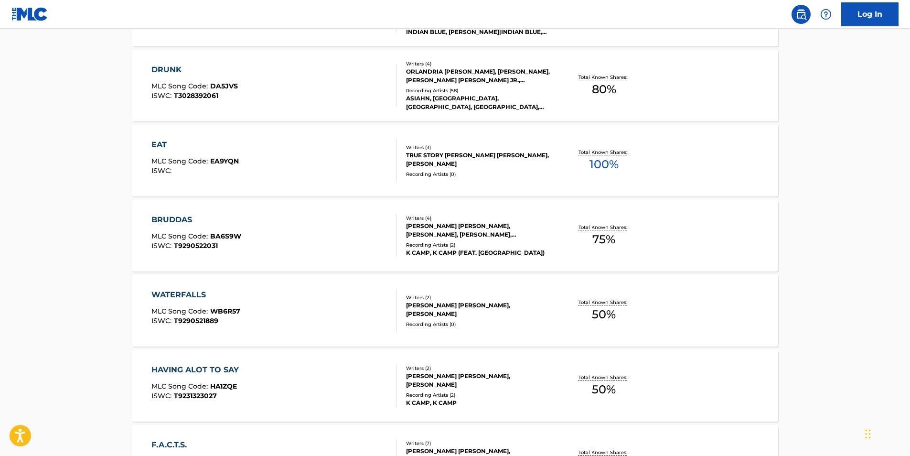
click at [323, 171] on div "EAT MLC Song Code : EA9YQN ISWC :" at bounding box center [274, 160] width 246 height 43
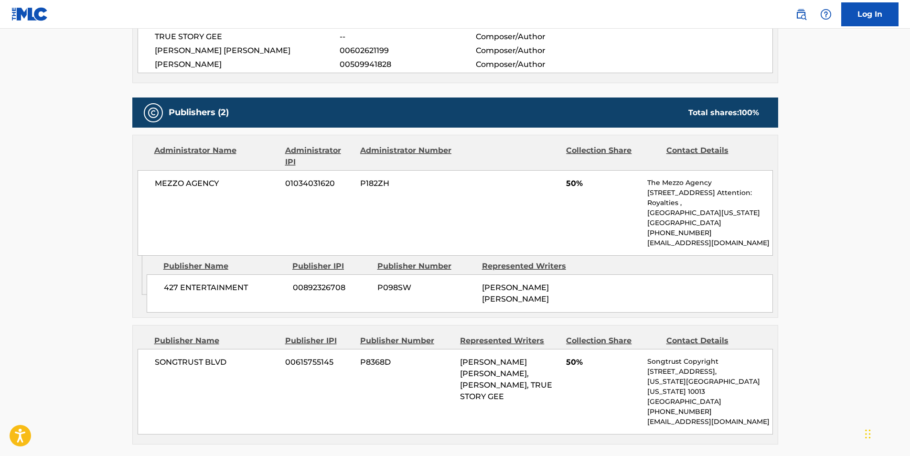
scroll to position [382, 0]
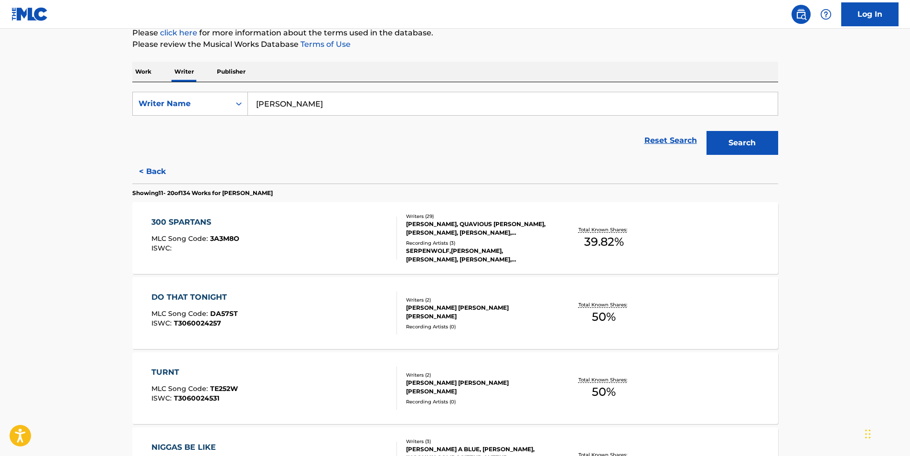
scroll to position [714, 0]
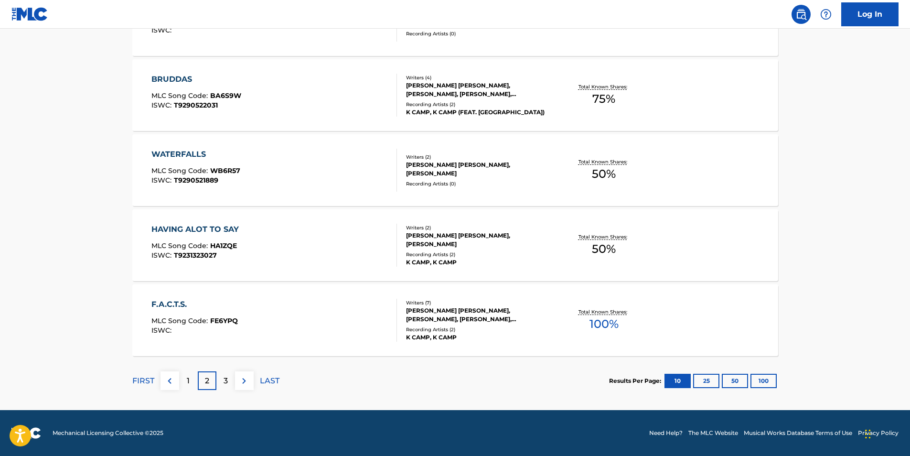
click at [228, 320] on span "FE6YPQ" at bounding box center [224, 320] width 28 height 9
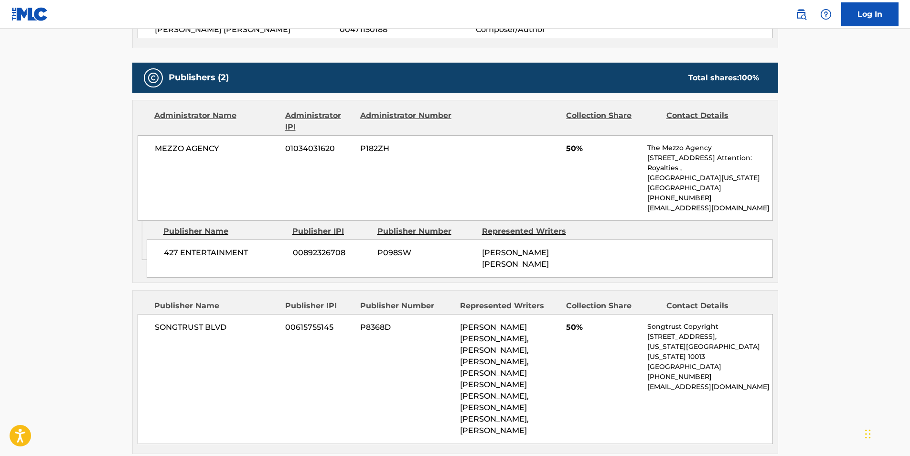
scroll to position [478, 0]
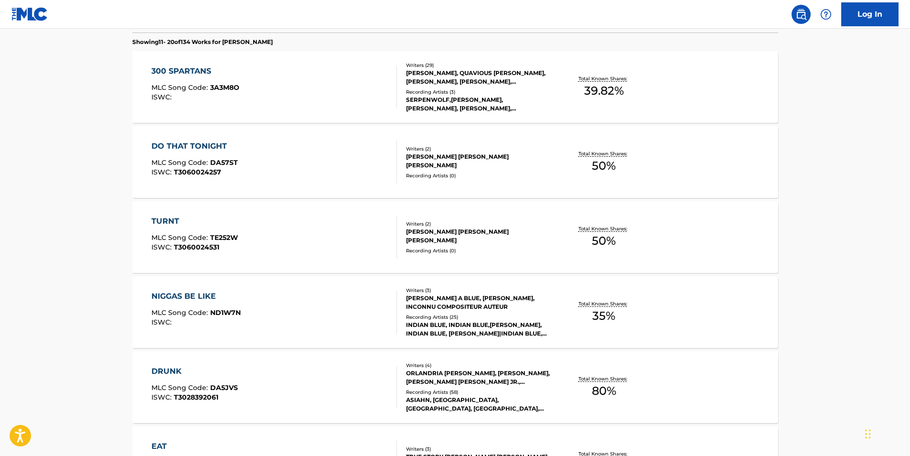
scroll to position [334, 0]
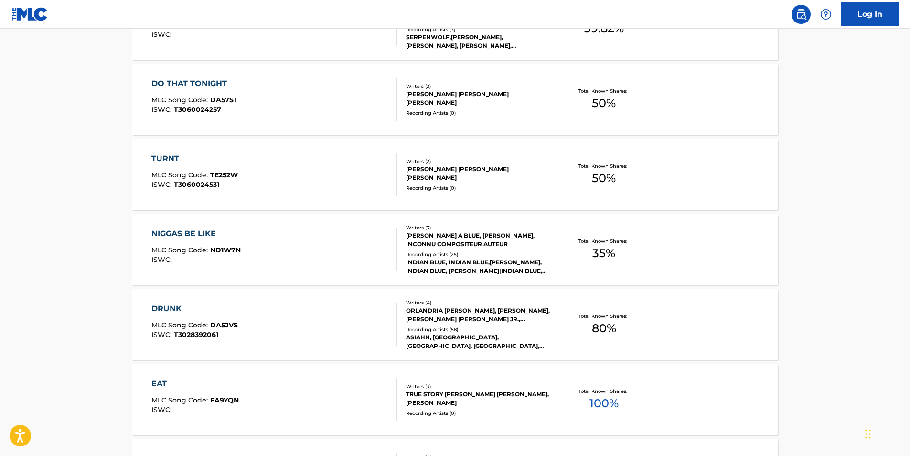
click at [327, 326] on div "DRUNK MLC Song Code : DA5JVS ISWC : T3028392061" at bounding box center [274, 324] width 246 height 43
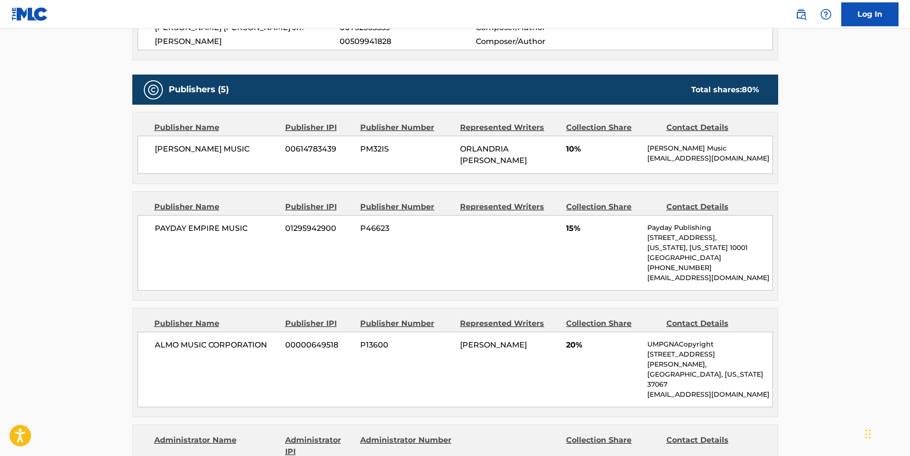
scroll to position [287, 0]
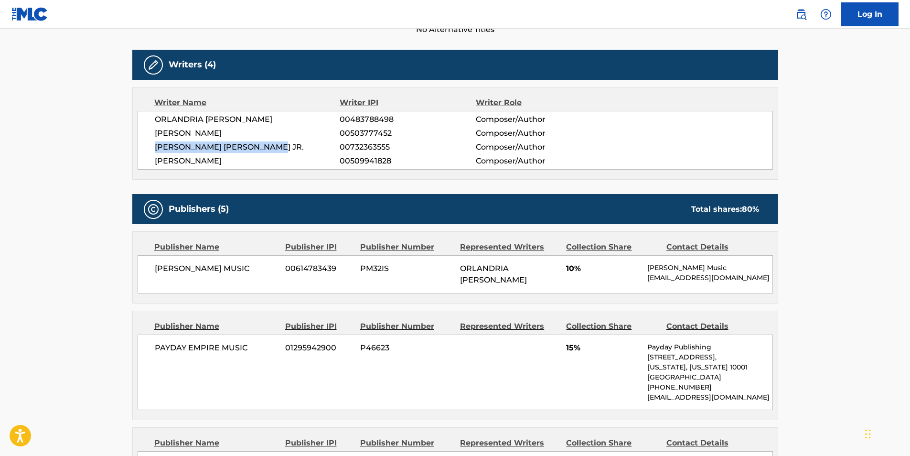
drag, startPoint x: 286, startPoint y: 146, endPoint x: 139, endPoint y: 146, distance: 147.2
click at [139, 146] on div "ORLANDRIA NICHOLE JOHNSON 00483788498 Composer/Author ASIA BRYANT 00503777452 C…" at bounding box center [455, 140] width 635 height 59
drag, startPoint x: 139, startPoint y: 146, endPoint x: 163, endPoint y: 146, distance: 23.9
copy span "JOSEPH ANTHONY GARDNER JR."
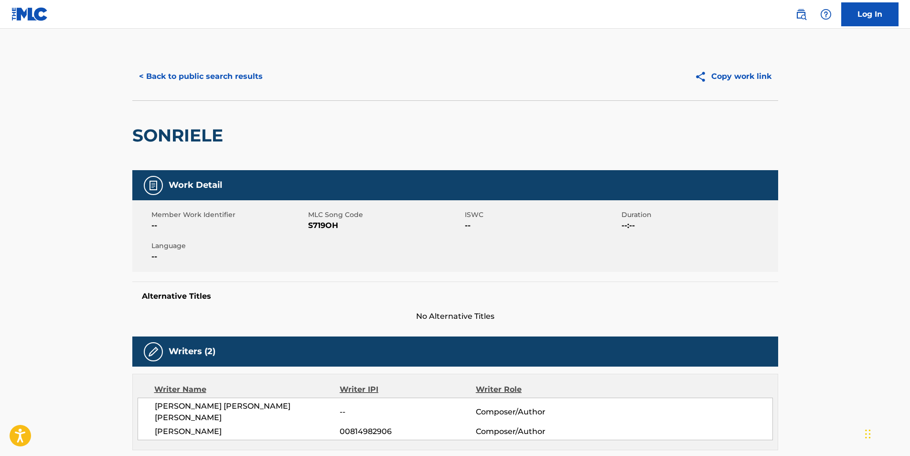
click at [237, 77] on button "< Back to public search results" at bounding box center [200, 76] width 137 height 24
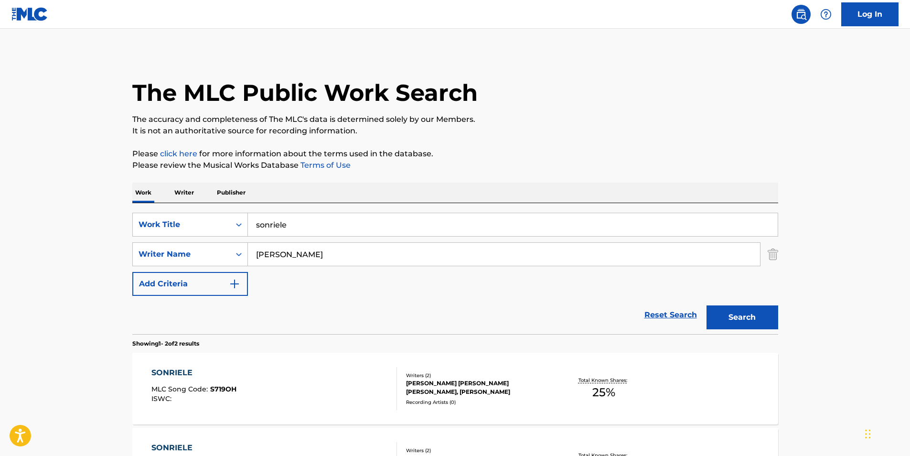
scroll to position [85, 0]
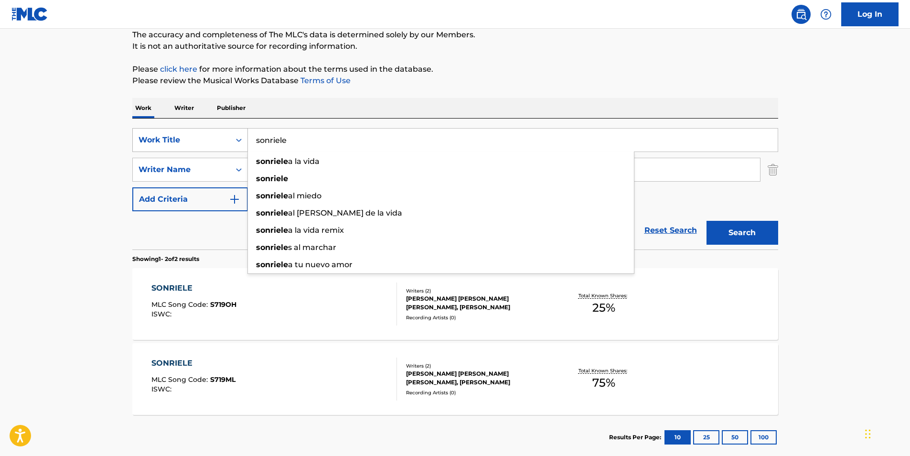
drag, startPoint x: 295, startPoint y: 141, endPoint x: 168, endPoint y: 150, distance: 127.3
click at [168, 150] on div "SearchWithCriteria0b89cec5-663e-46bc-8cdb-32904d8fbaba Work Title sonriele sonr…" at bounding box center [455, 140] width 646 height 24
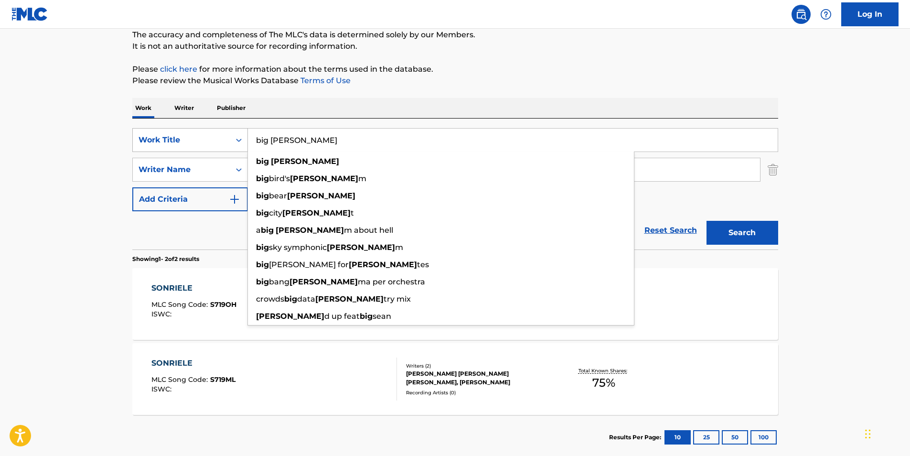
type input "big [PERSON_NAME]"
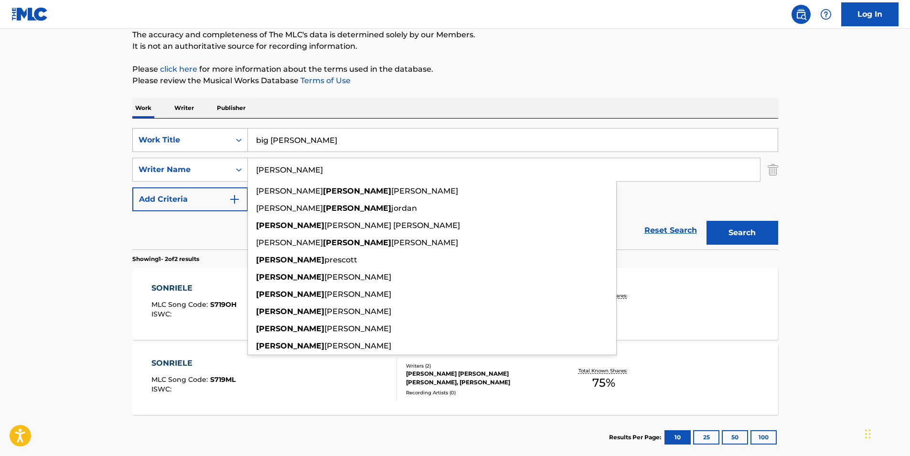
type input "[PERSON_NAME]"
click at [707, 221] on button "Search" at bounding box center [743, 233] width 72 height 24
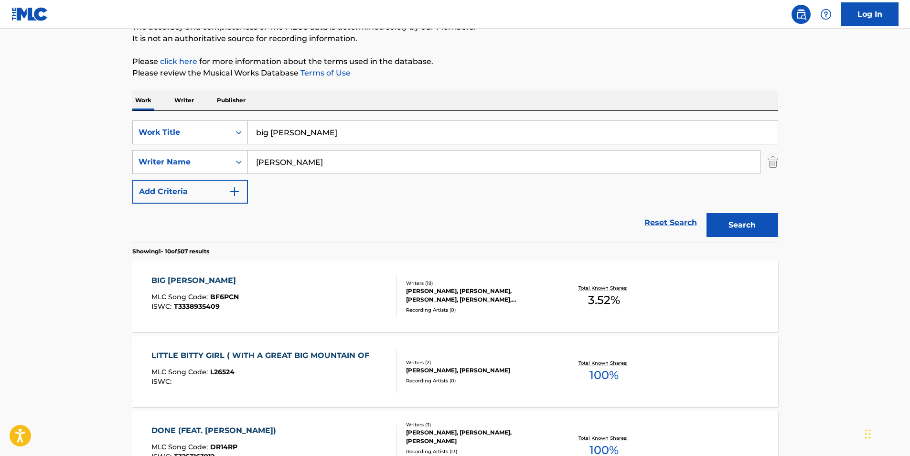
scroll to position [96, 0]
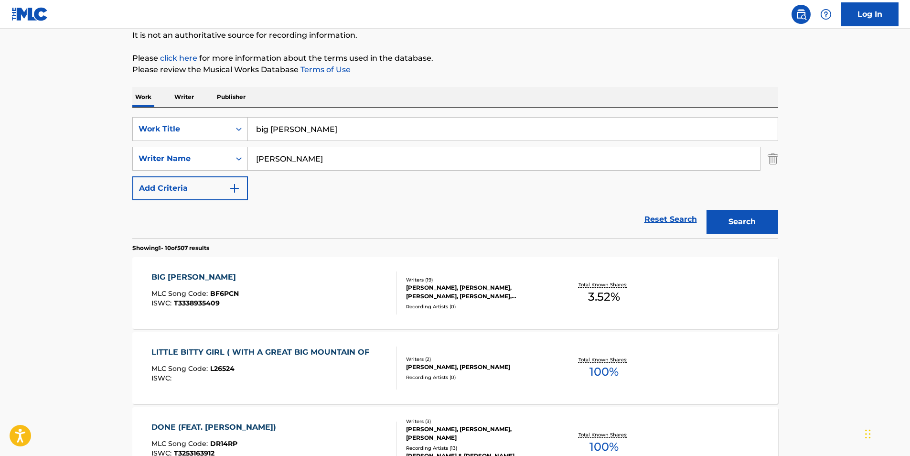
click at [197, 264] on div "BIG [PERSON_NAME] MLC Song Code : BF6PCN ISWC : T3338935409 Writers ( 19 ) [PER…" at bounding box center [455, 293] width 646 height 72
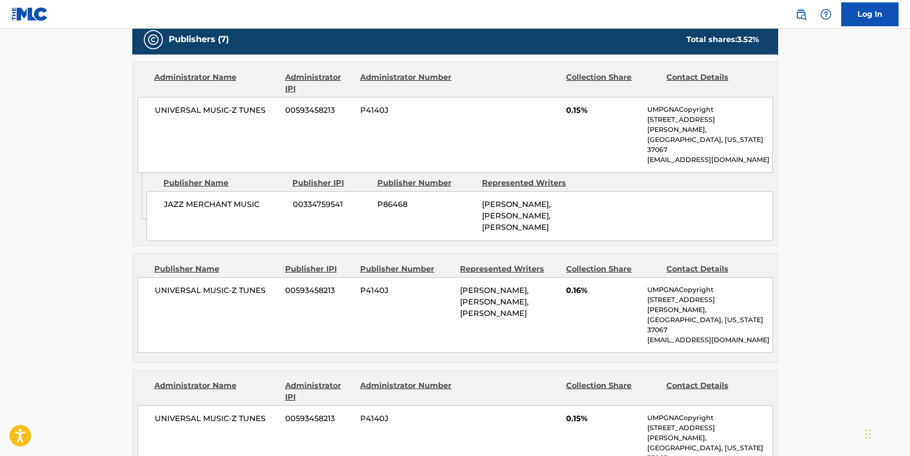
scroll to position [717, 0]
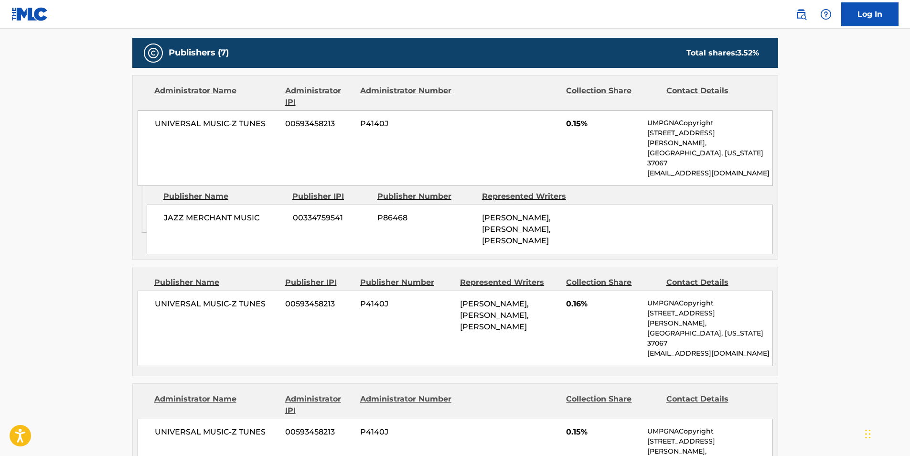
click at [301, 204] on div "JAZZ MERCHANT MUSIC 00334759541 P86468 [PERSON_NAME], [PERSON_NAME], [PERSON_NA…" at bounding box center [460, 229] width 626 height 50
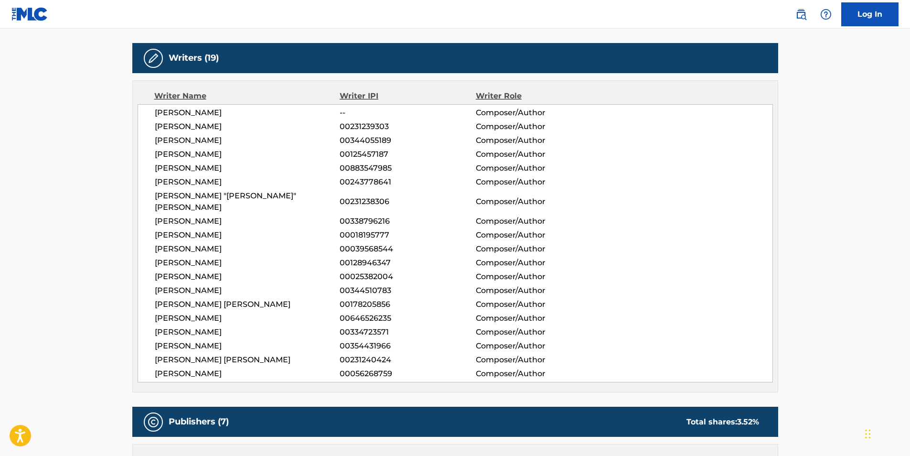
scroll to position [355, 0]
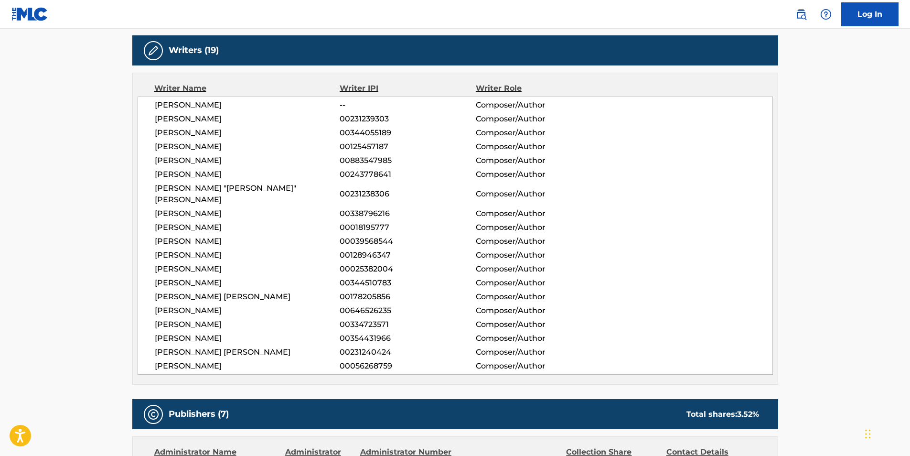
click at [370, 291] on span "00178205856" at bounding box center [408, 296] width 136 height 11
drag, startPoint x: 370, startPoint y: 274, endPoint x: 356, endPoint y: 275, distance: 13.9
copy span "00178205856"
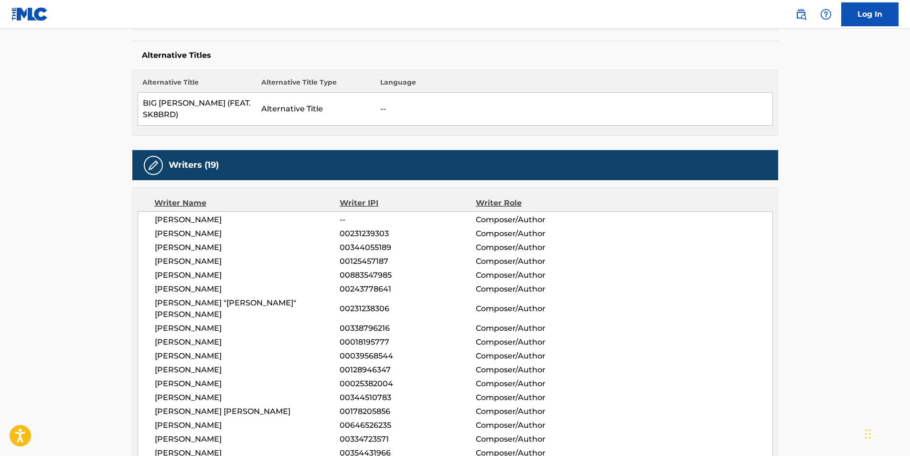
scroll to position [0, 0]
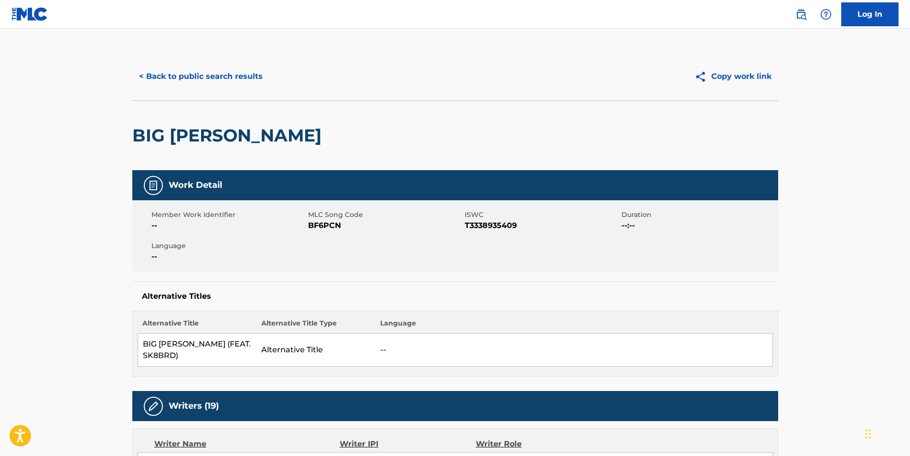
click at [193, 80] on button "< Back to public search results" at bounding box center [200, 76] width 137 height 24
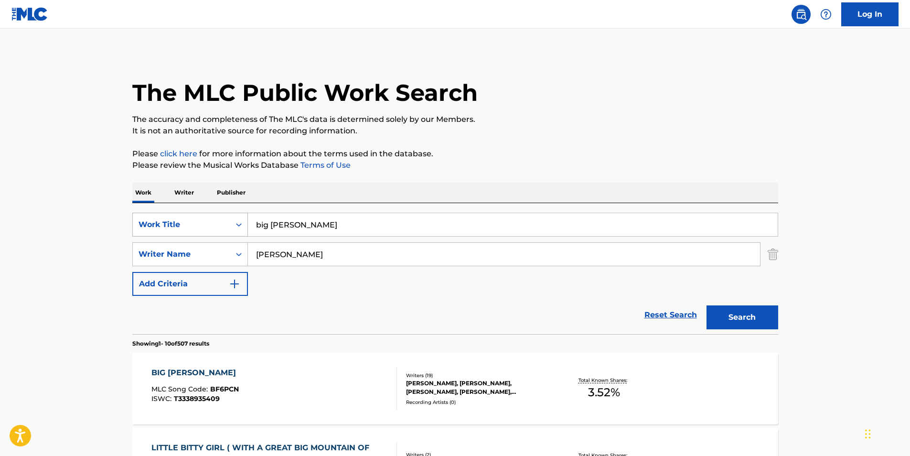
scroll to position [96, 0]
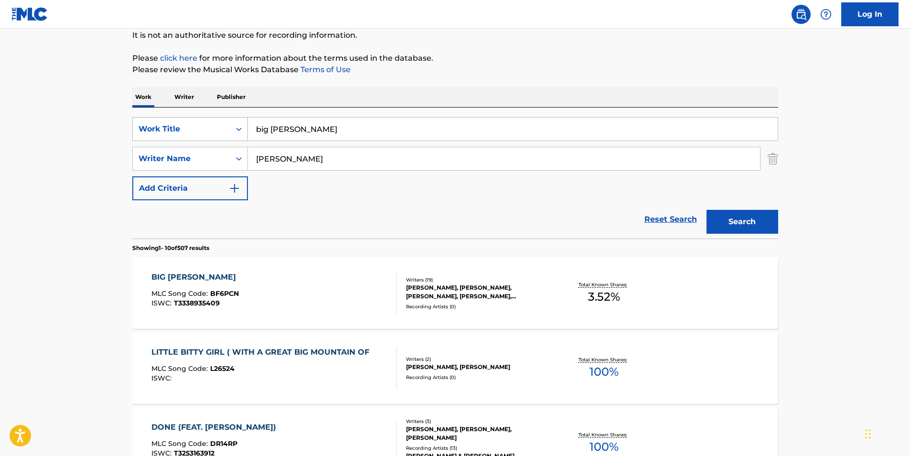
click at [212, 125] on div "Work Title" at bounding box center [182, 128] width 86 height 11
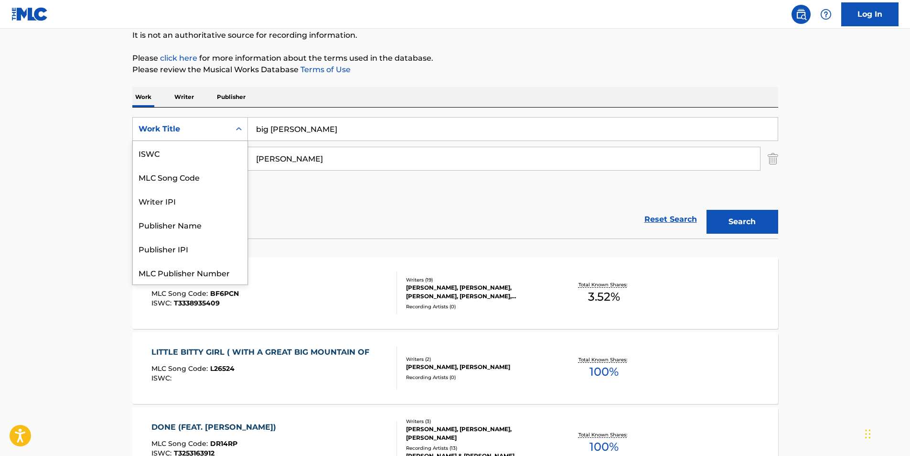
scroll to position [24, 0]
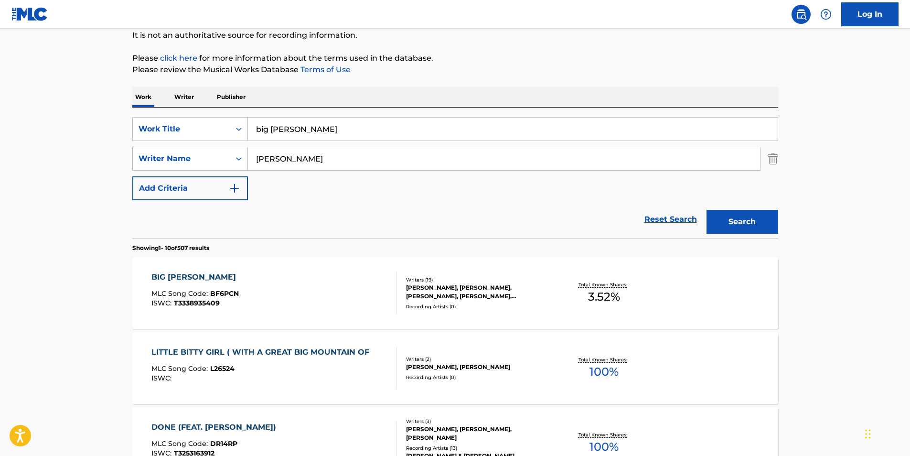
click at [196, 101] on p "Writer" at bounding box center [184, 97] width 25 height 20
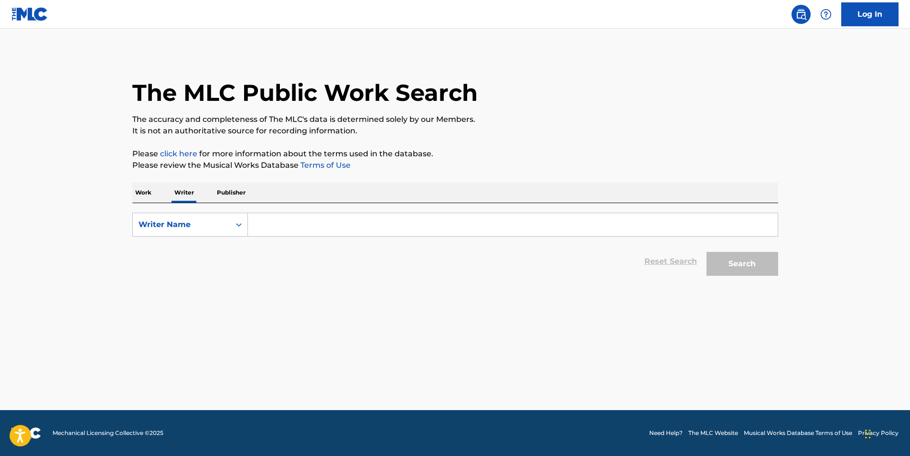
paste input "[PERSON_NAME] [PERSON_NAME]"
type input "[PERSON_NAME] [PERSON_NAME]"
click at [761, 252] on button "Search" at bounding box center [743, 264] width 72 height 24
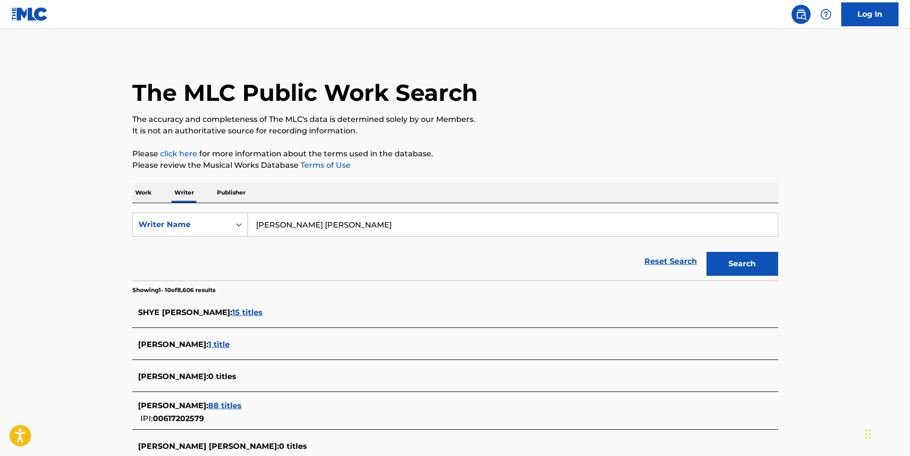
click at [218, 318] on div "SHYE [PERSON_NAME] : 15 titles" at bounding box center [443, 312] width 610 height 11
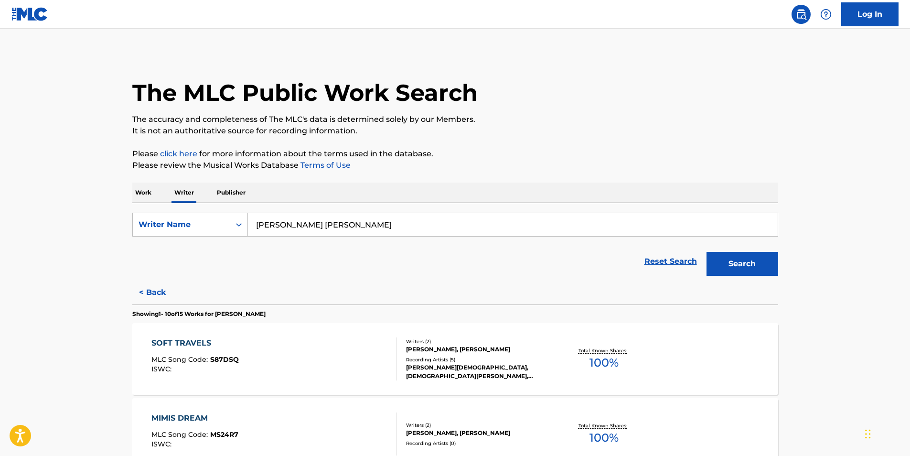
click at [427, 344] on div "Writers ( 2 )" at bounding box center [478, 341] width 144 height 7
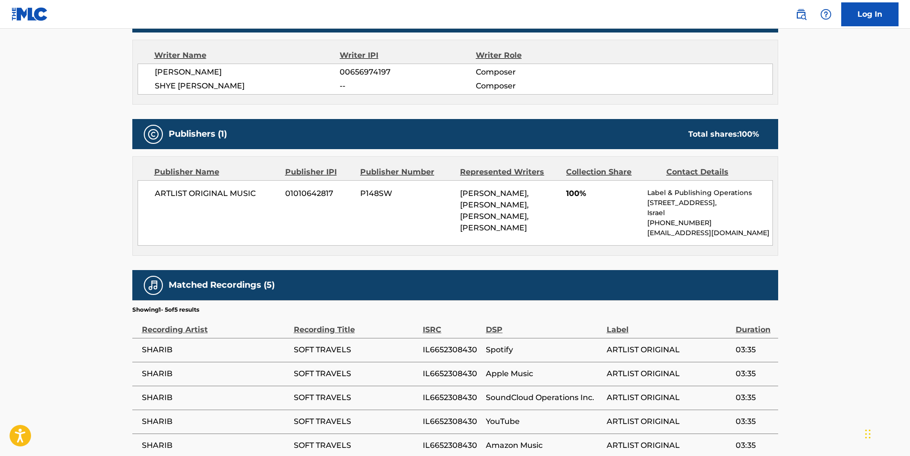
scroll to position [334, 0]
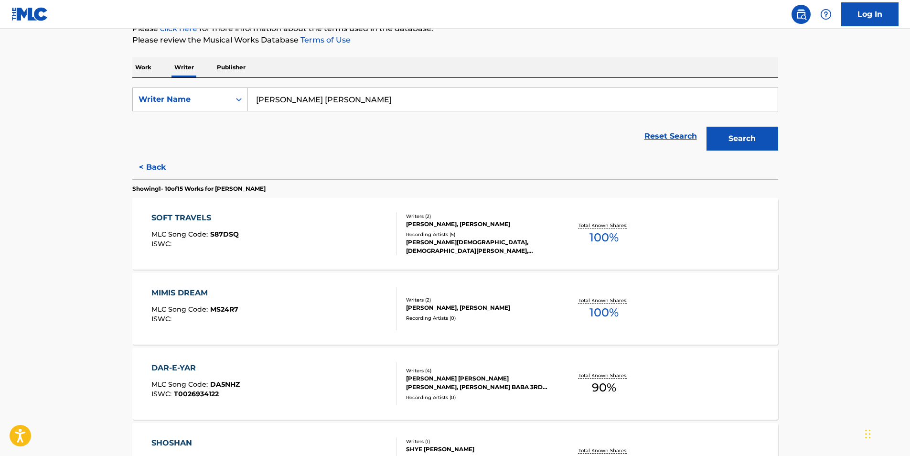
scroll to position [143, 0]
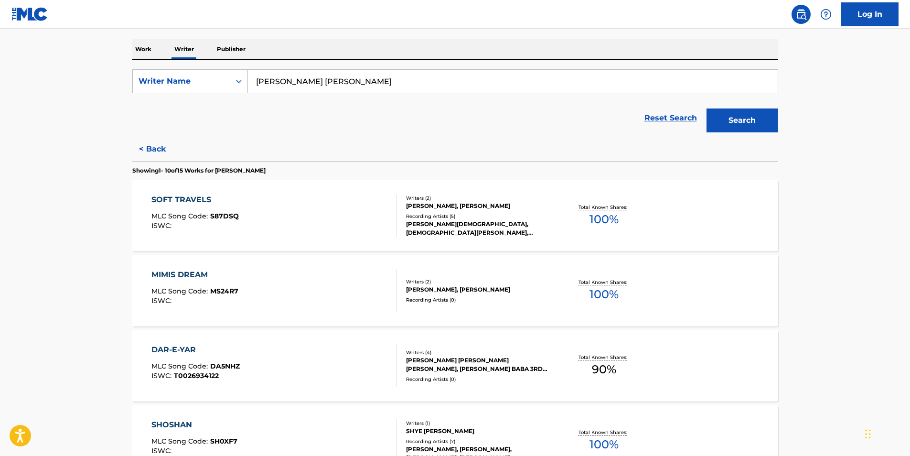
click at [368, 295] on div "MIMIS DREAM MLC Song Code : MS24R7 ISWC :" at bounding box center [274, 290] width 246 height 43
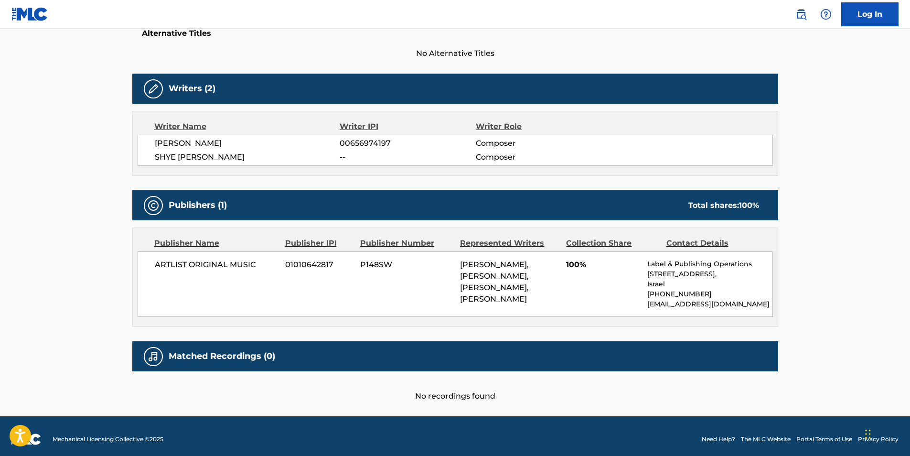
scroll to position [269, 0]
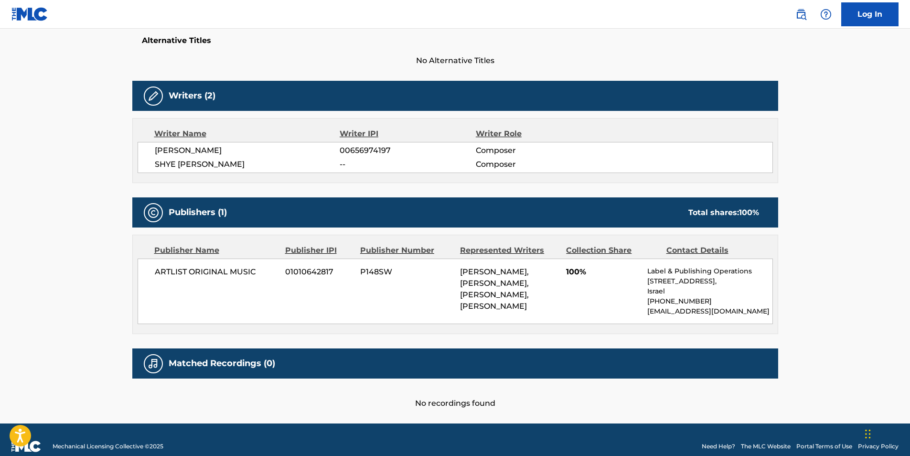
scroll to position [269, 0]
